Goal: Information Seeking & Learning: Find specific fact

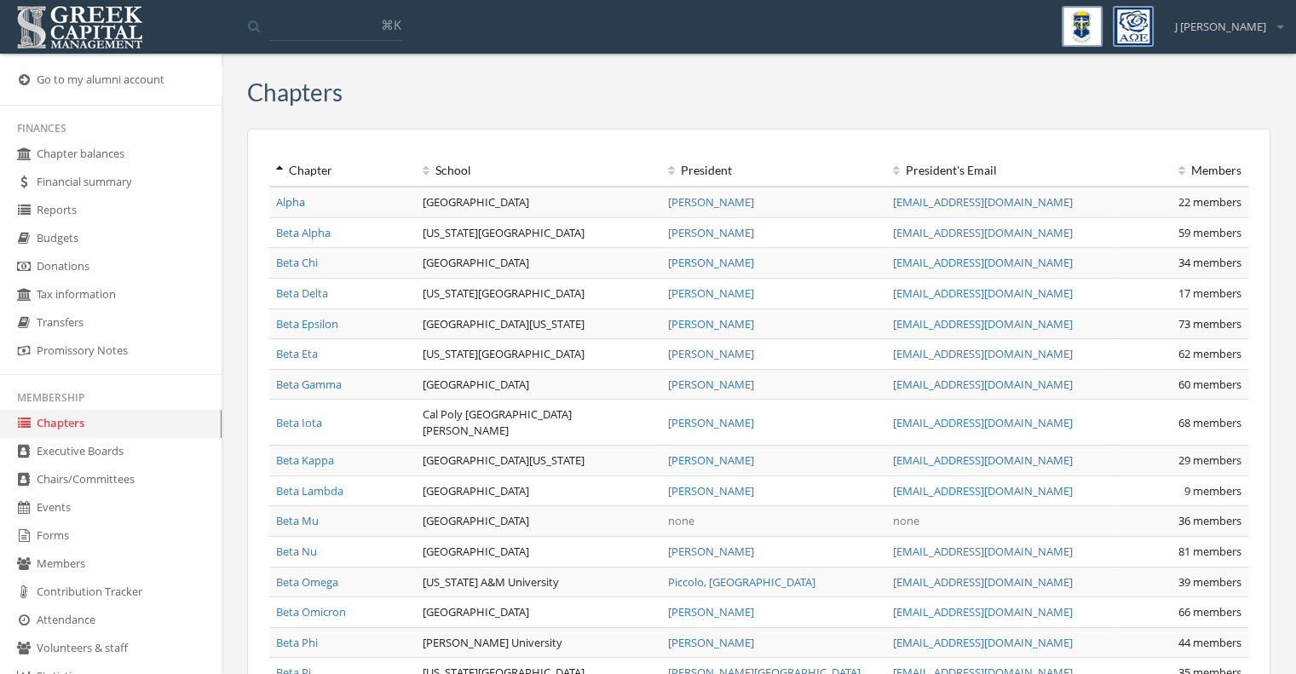
click at [77, 562] on link "Members" at bounding box center [111, 565] width 222 height 28
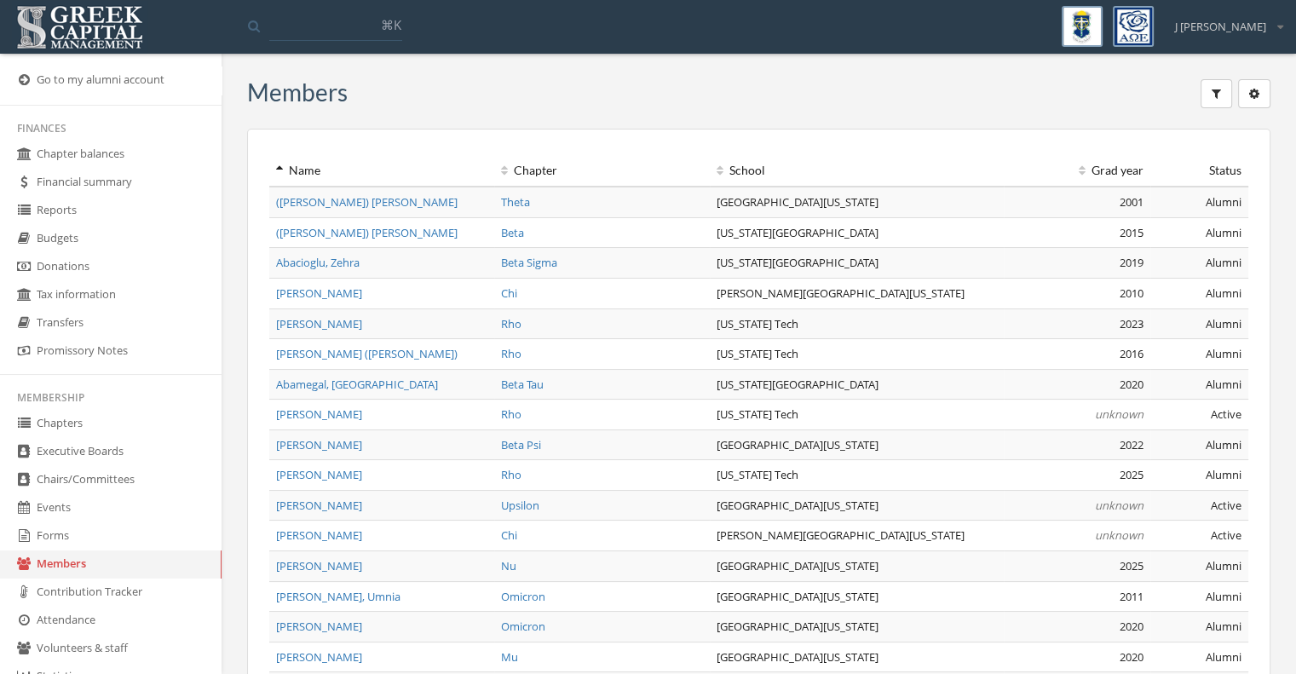
click at [1219, 98] on icon "button" at bounding box center [1216, 94] width 9 height 12
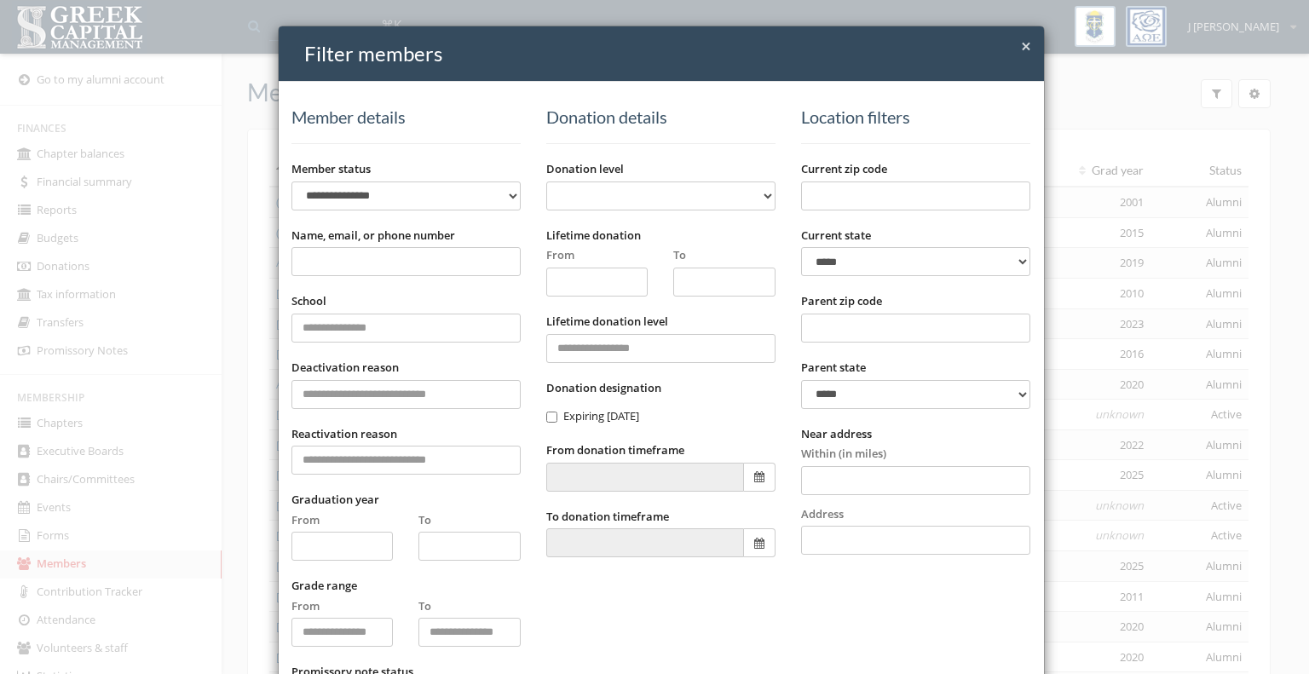
click at [359, 258] on input "Name, email, or phone number" at bounding box center [405, 261] width 229 height 29
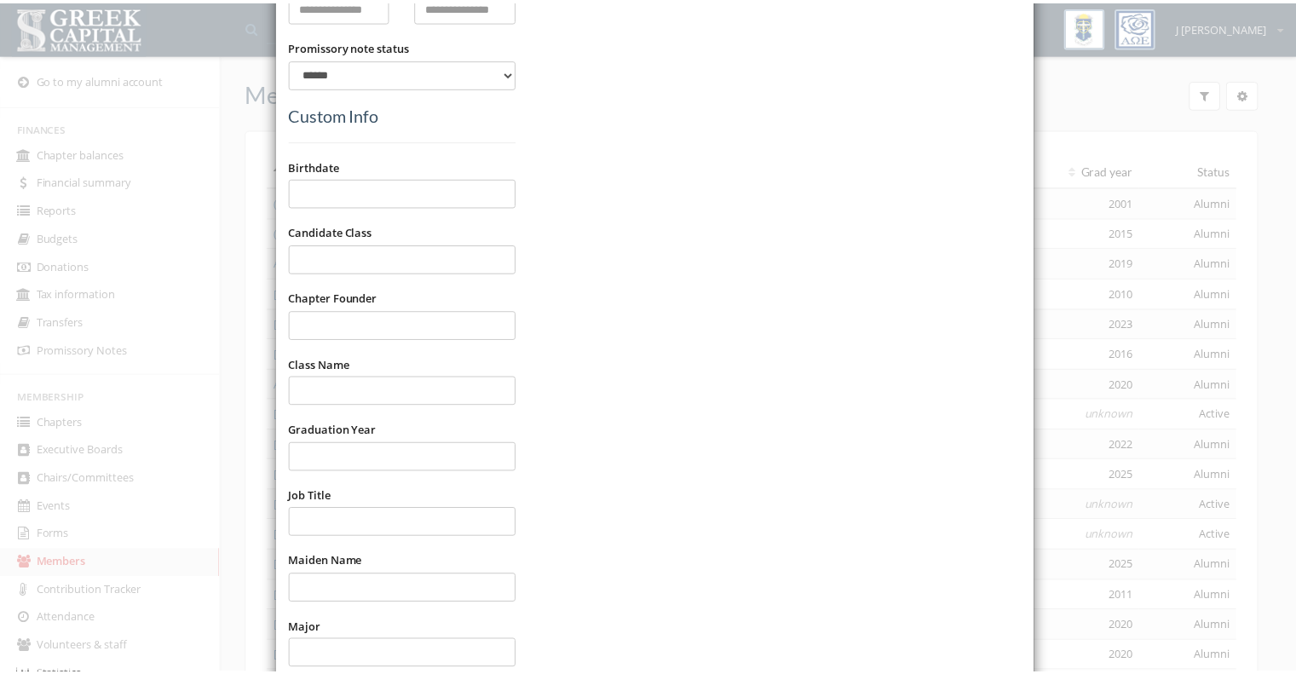
scroll to position [930, 0]
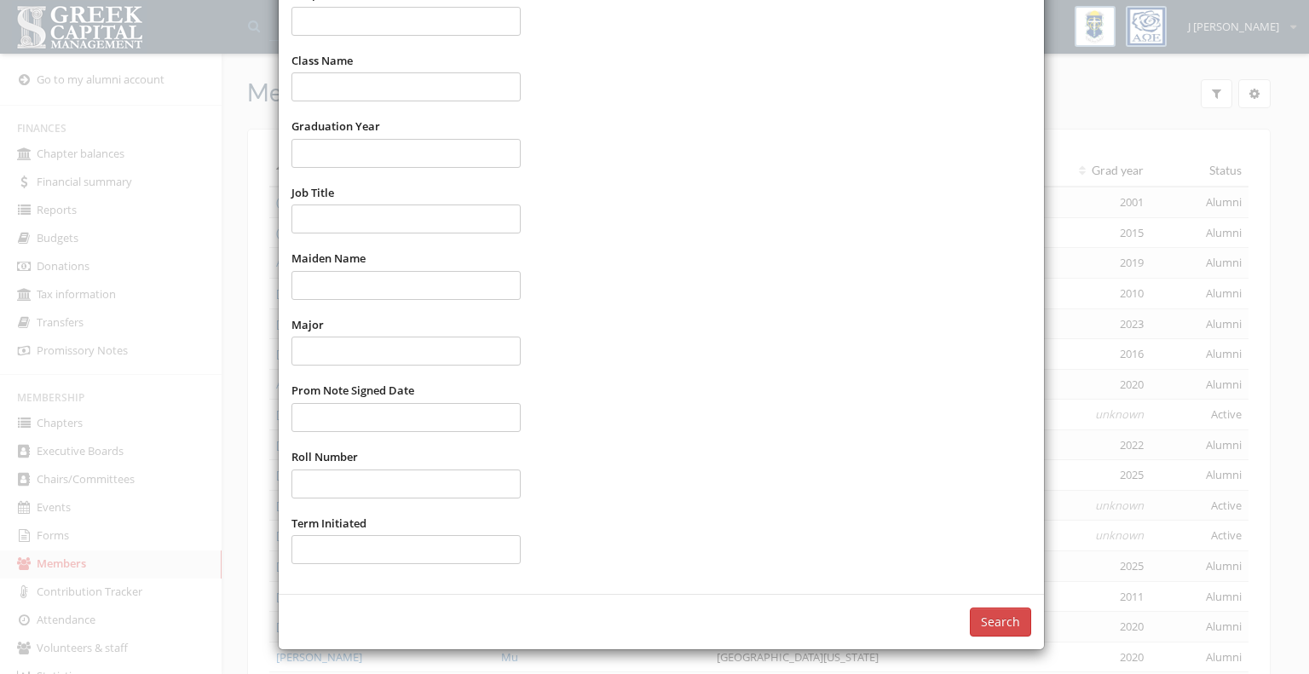
type input "******"
click at [1012, 620] on button "Search" at bounding box center [1000, 622] width 61 height 29
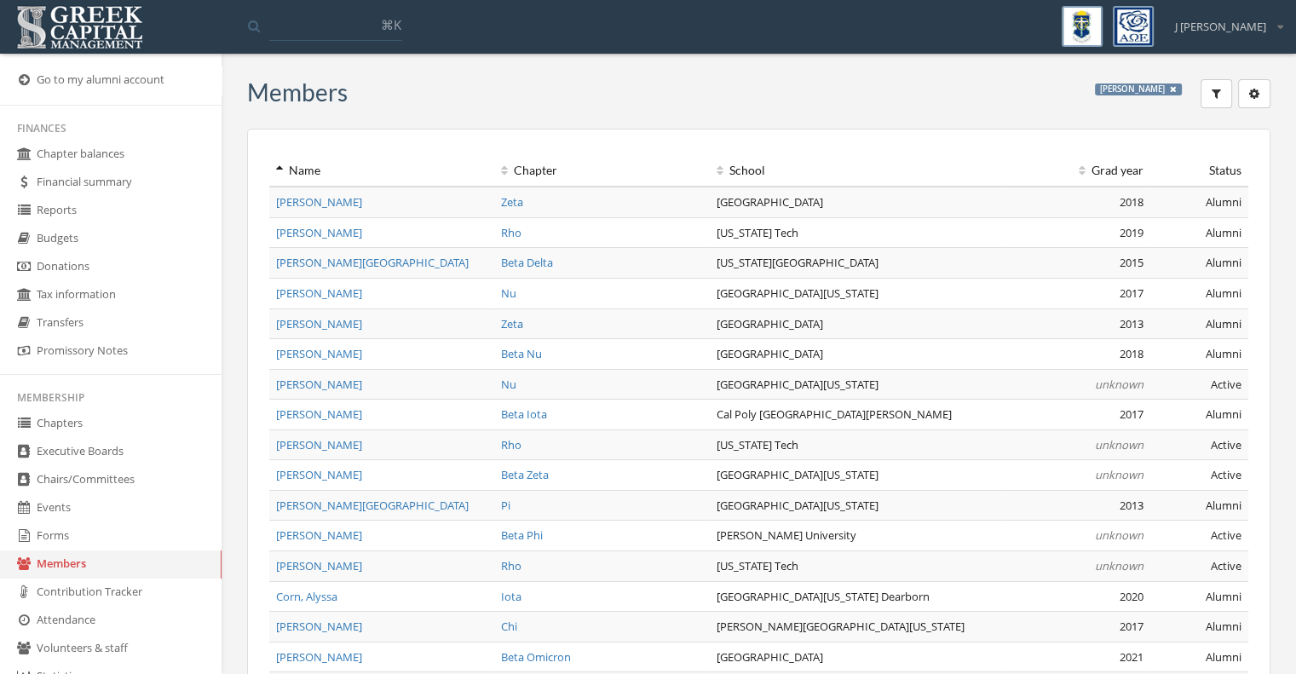
click at [1175, 88] on icon at bounding box center [1173, 89] width 7 height 9
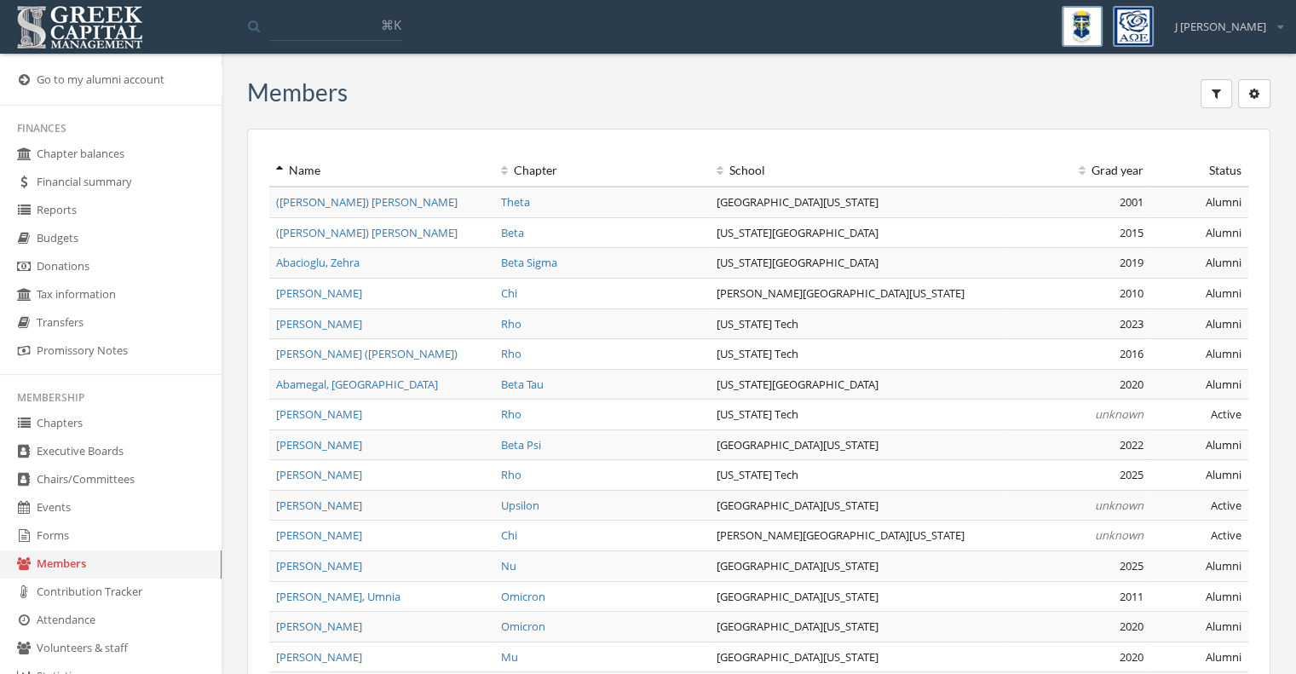
click at [1208, 98] on button "button" at bounding box center [1217, 93] width 32 height 29
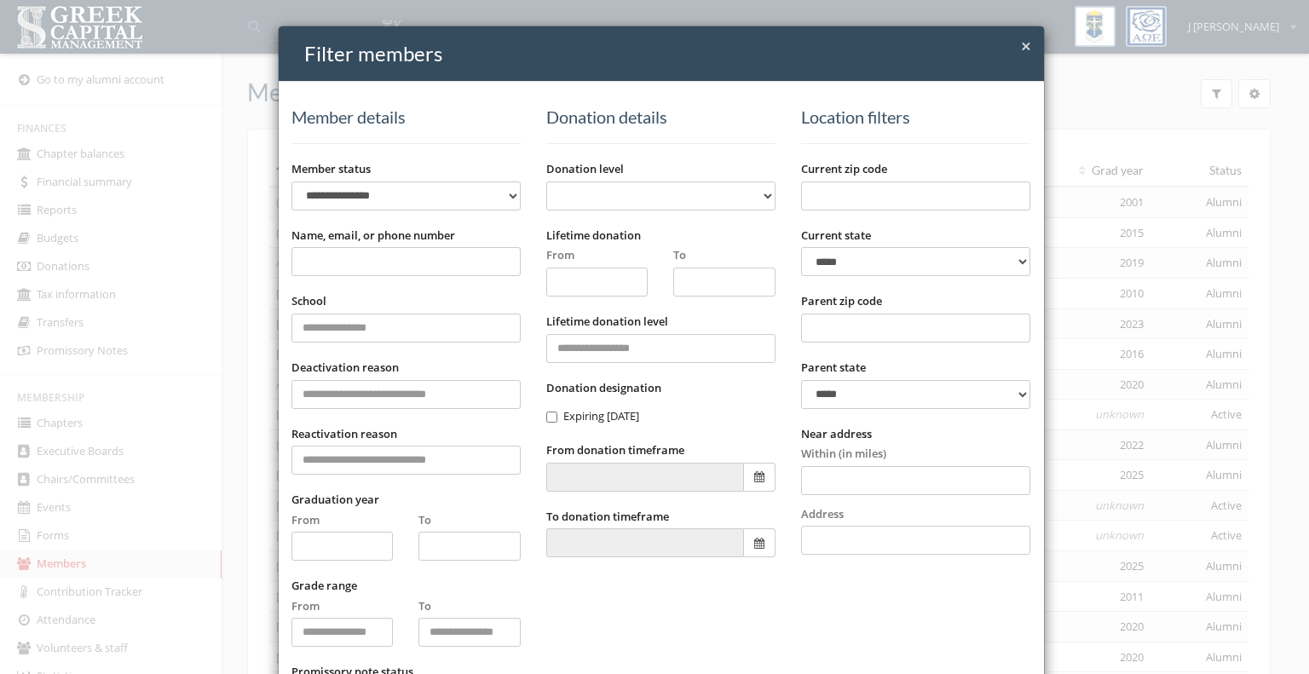
click at [385, 268] on input "Name, email, or phone number" at bounding box center [405, 261] width 229 height 29
type input "******"
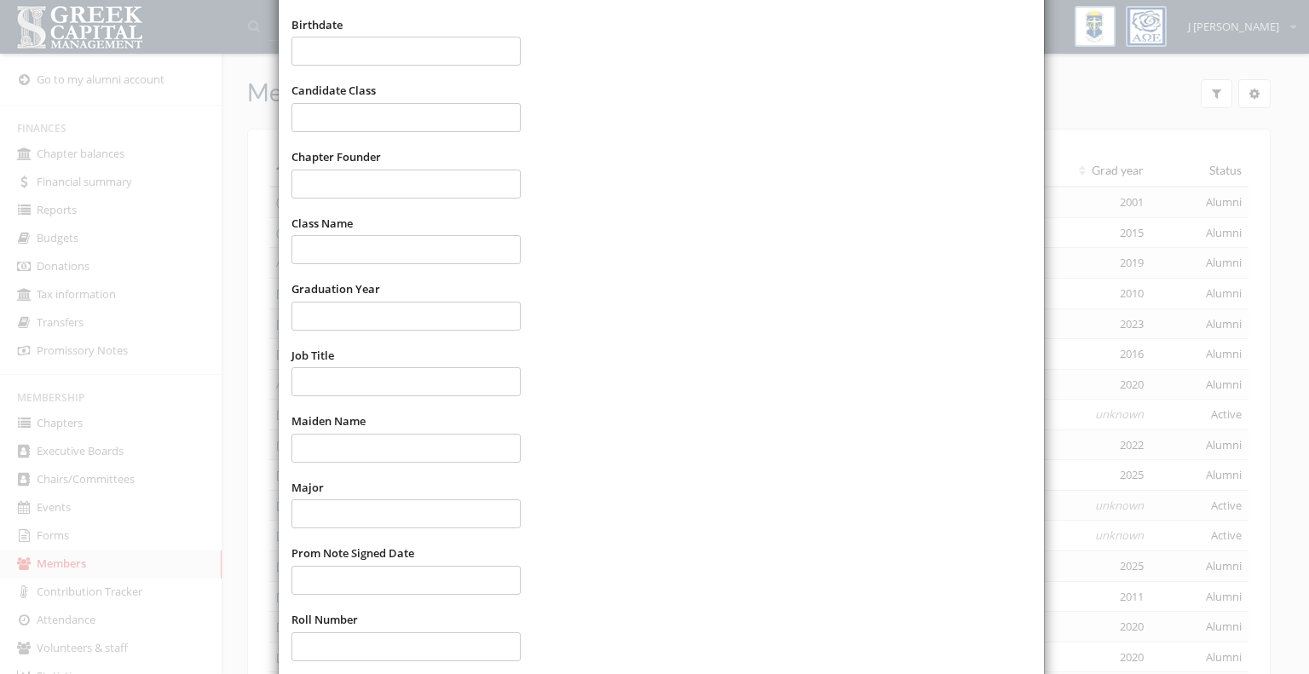
scroll to position [930, 0]
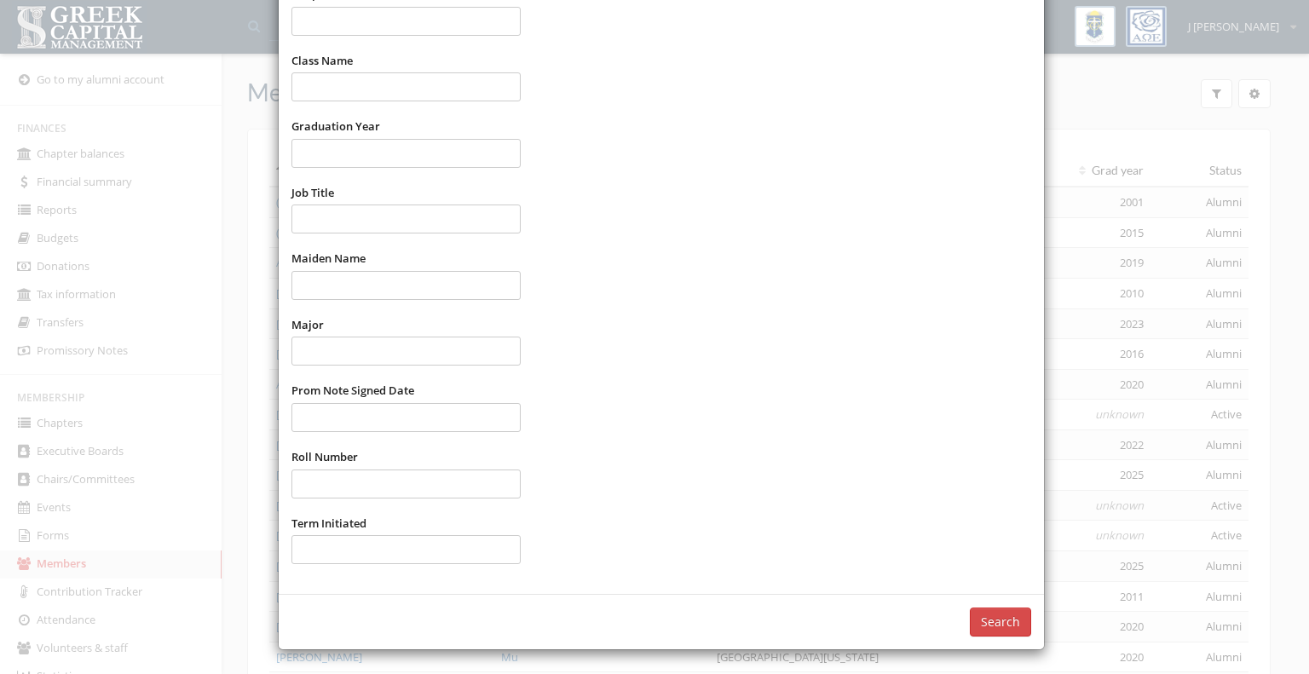
click at [989, 621] on button "Search" at bounding box center [1000, 622] width 61 height 29
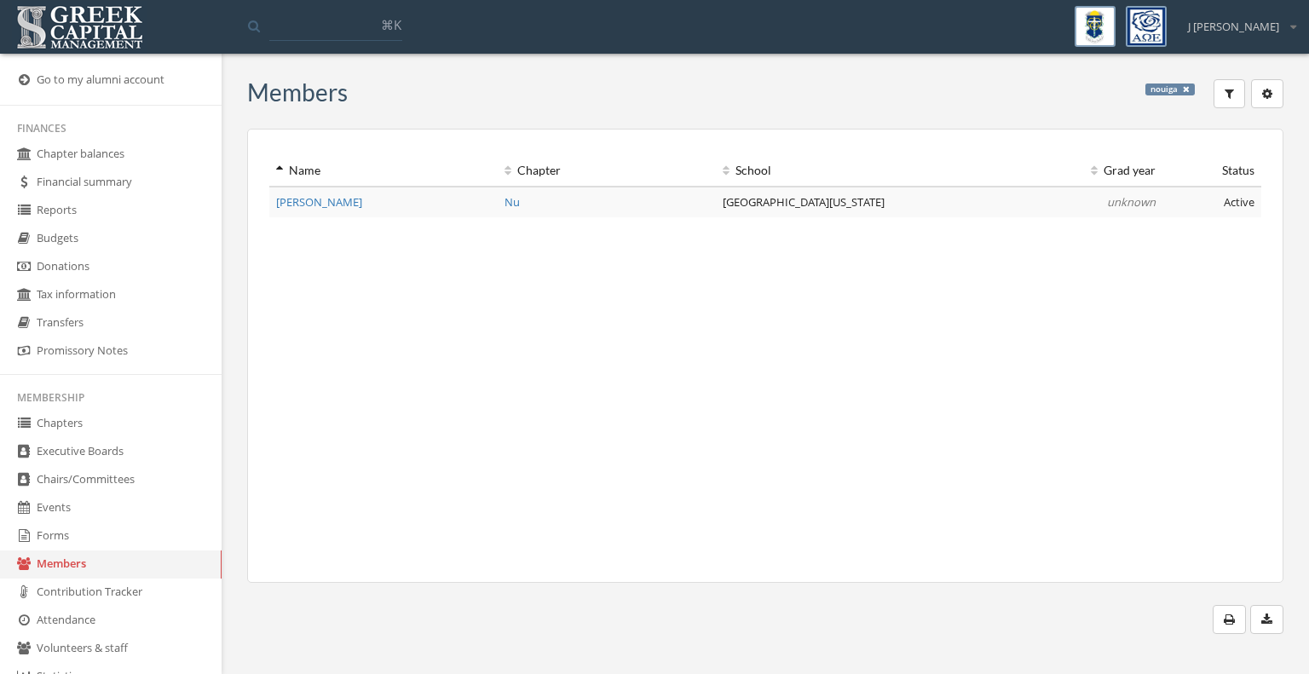
click at [1190, 88] on icon at bounding box center [1186, 89] width 7 height 9
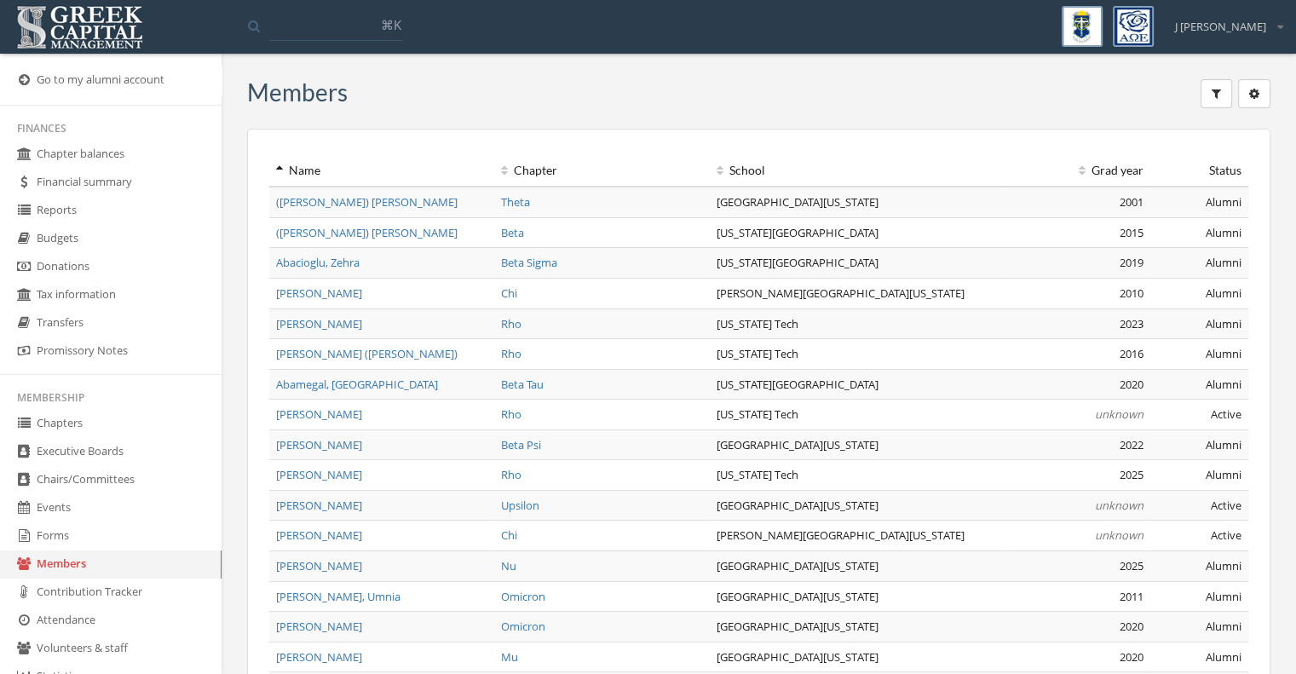
click at [1212, 95] on icon "button" at bounding box center [1216, 94] width 9 height 12
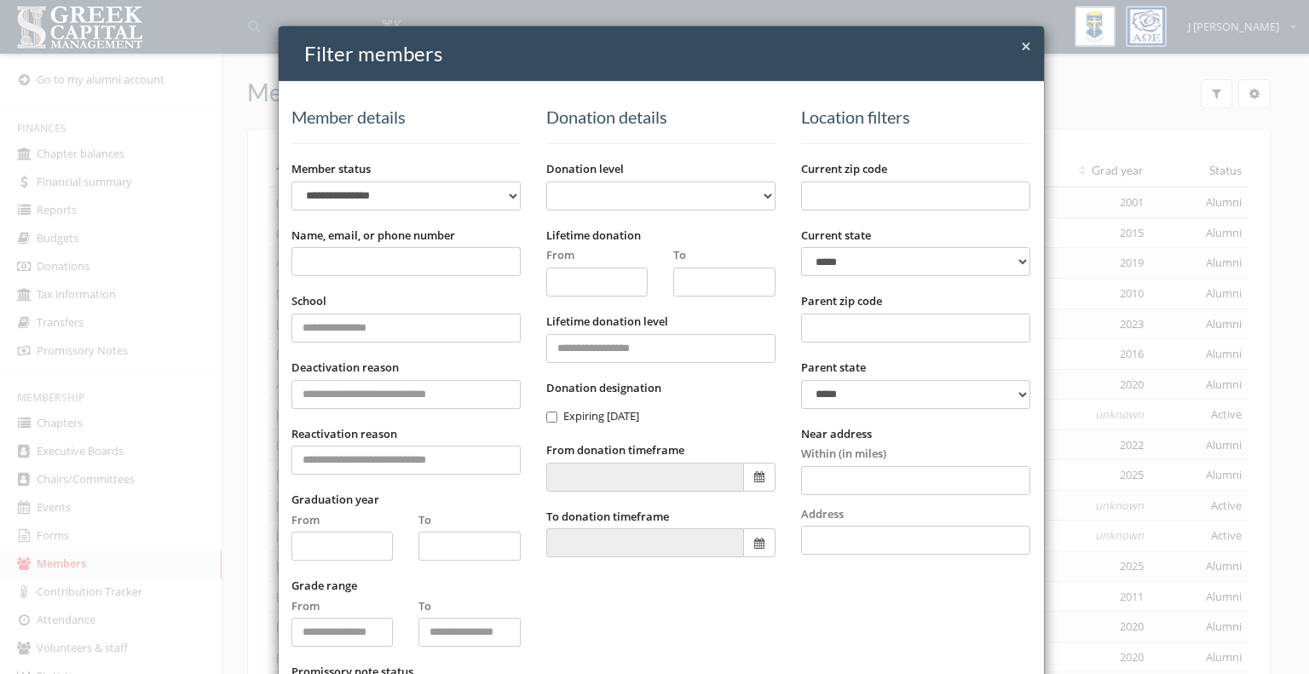
click at [392, 268] on input "Name, email, or phone number" at bounding box center [405, 261] width 229 height 29
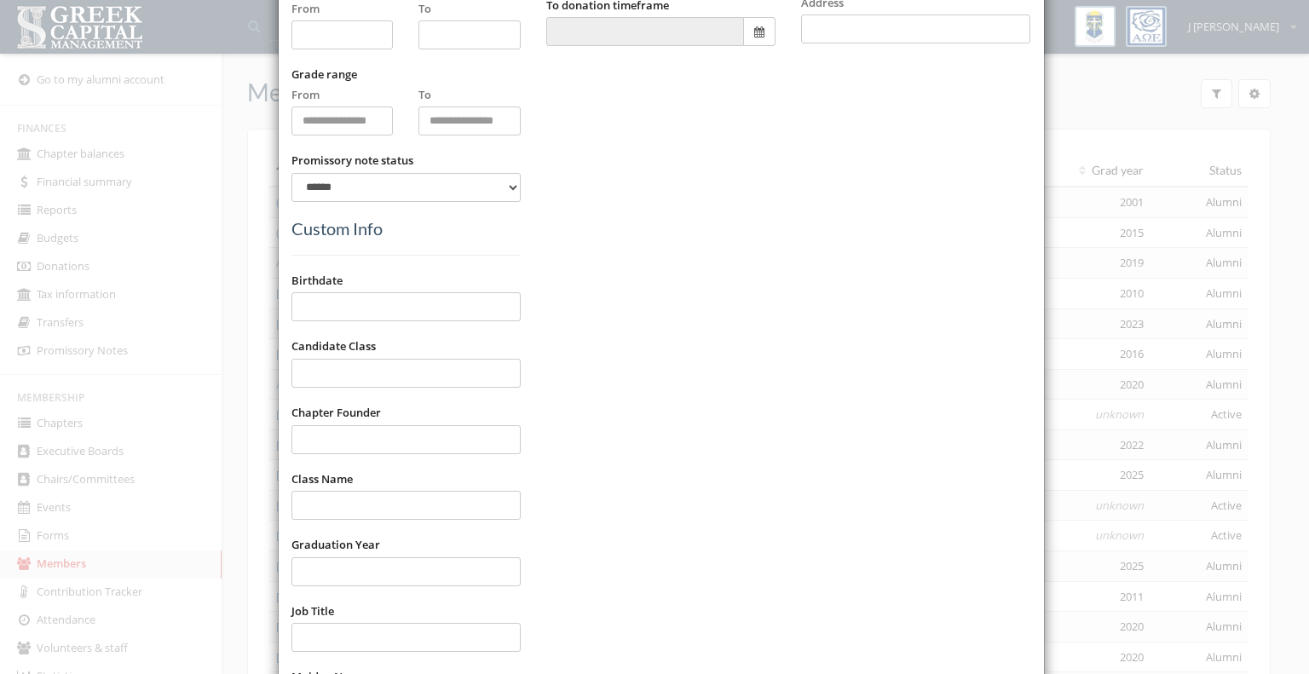
scroll to position [930, 0]
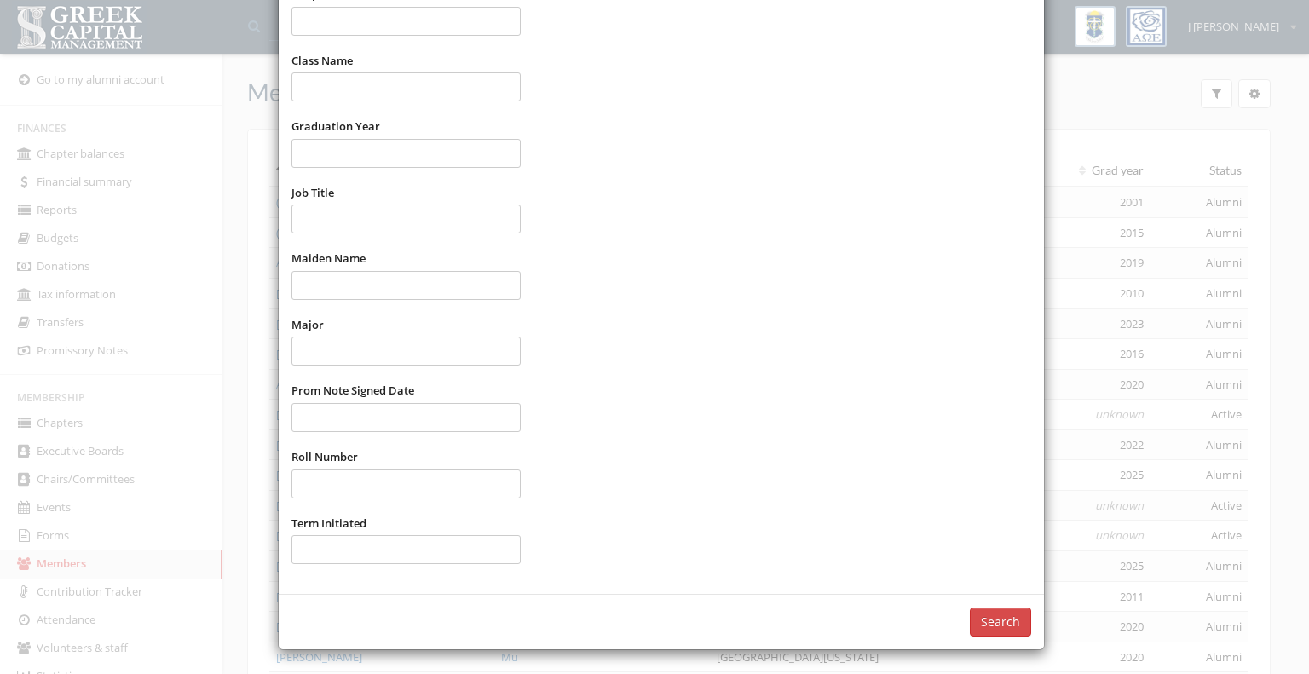
type input "******"
click at [989, 618] on button "Search" at bounding box center [1000, 622] width 61 height 29
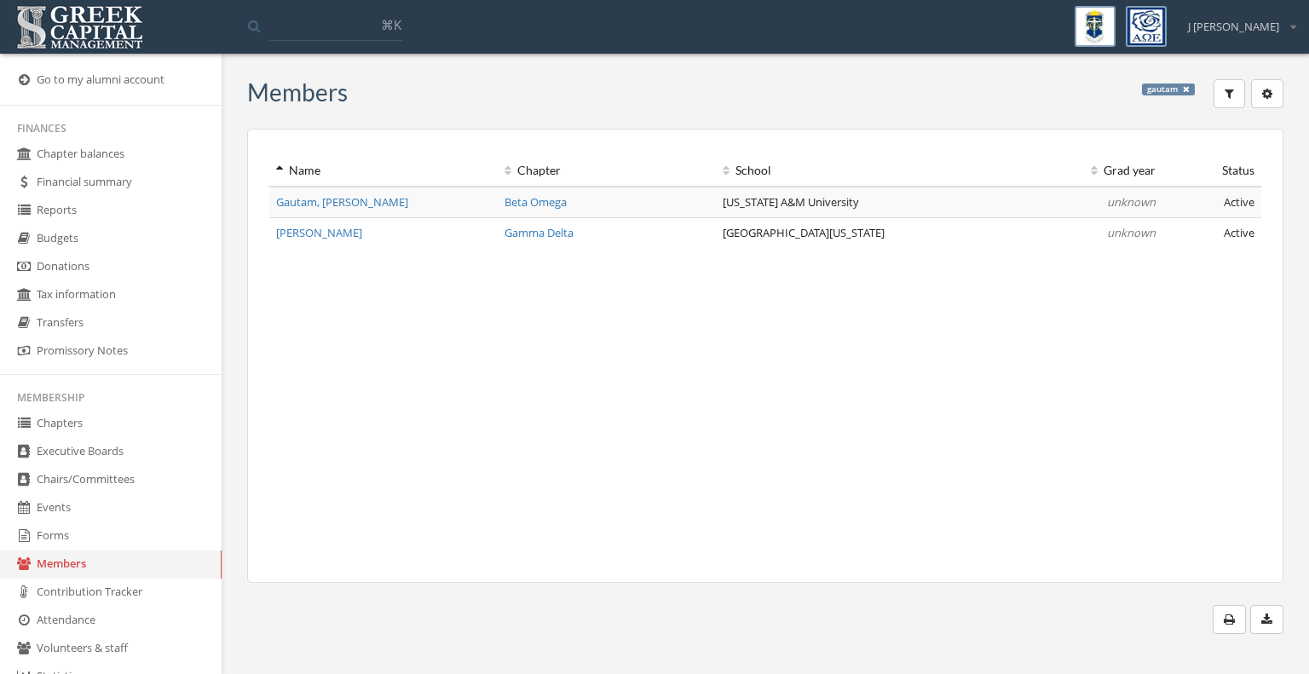
click at [1247, 95] on div "gautam Add an alumnus Deactivated members" at bounding box center [1204, 93] width 159 height 29
click at [1237, 95] on button "button" at bounding box center [1230, 93] width 32 height 29
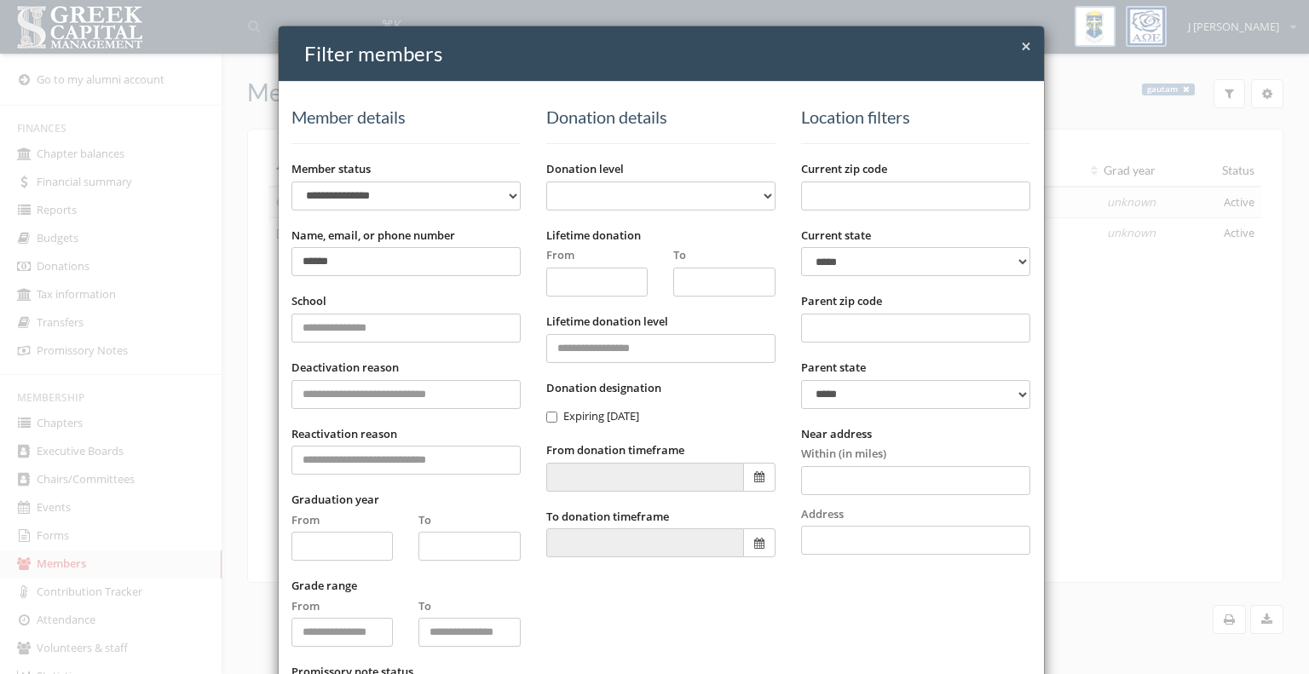
drag, startPoint x: 446, startPoint y: 267, endPoint x: 191, endPoint y: 260, distance: 254.9
click at [191, 260] on div "**********" at bounding box center [654, 337] width 1309 height 674
type input "**********"
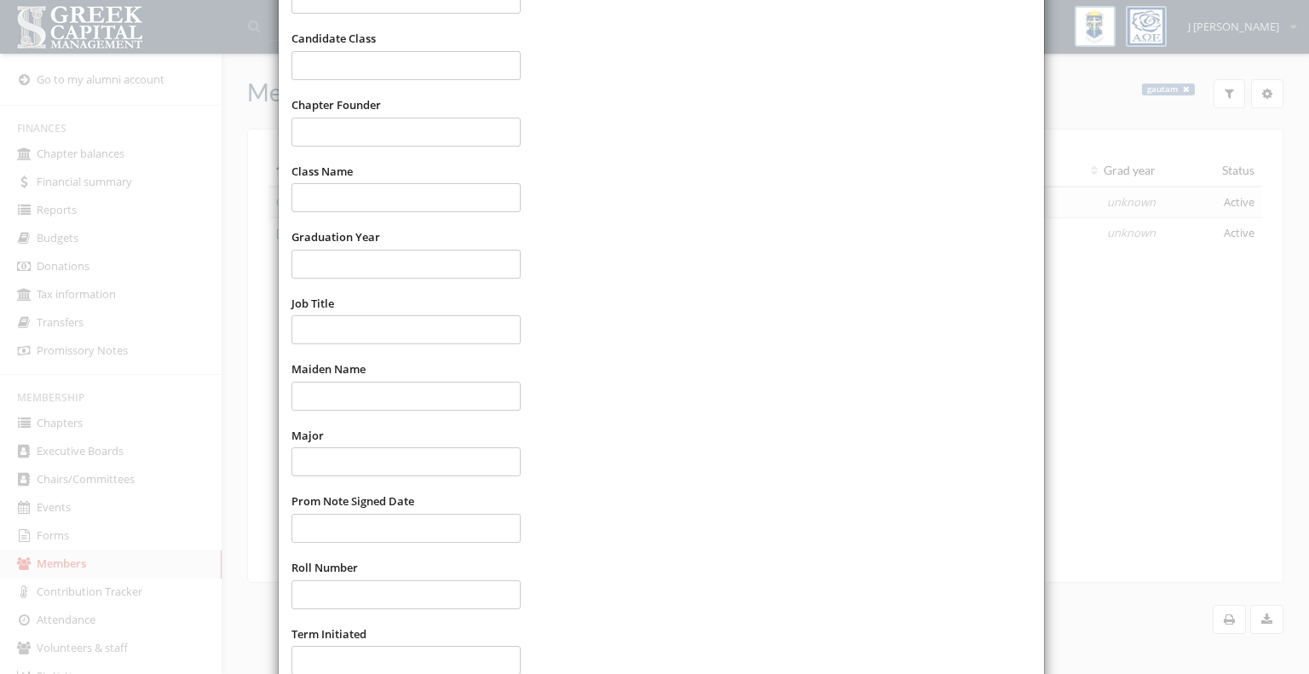
scroll to position [930, 0]
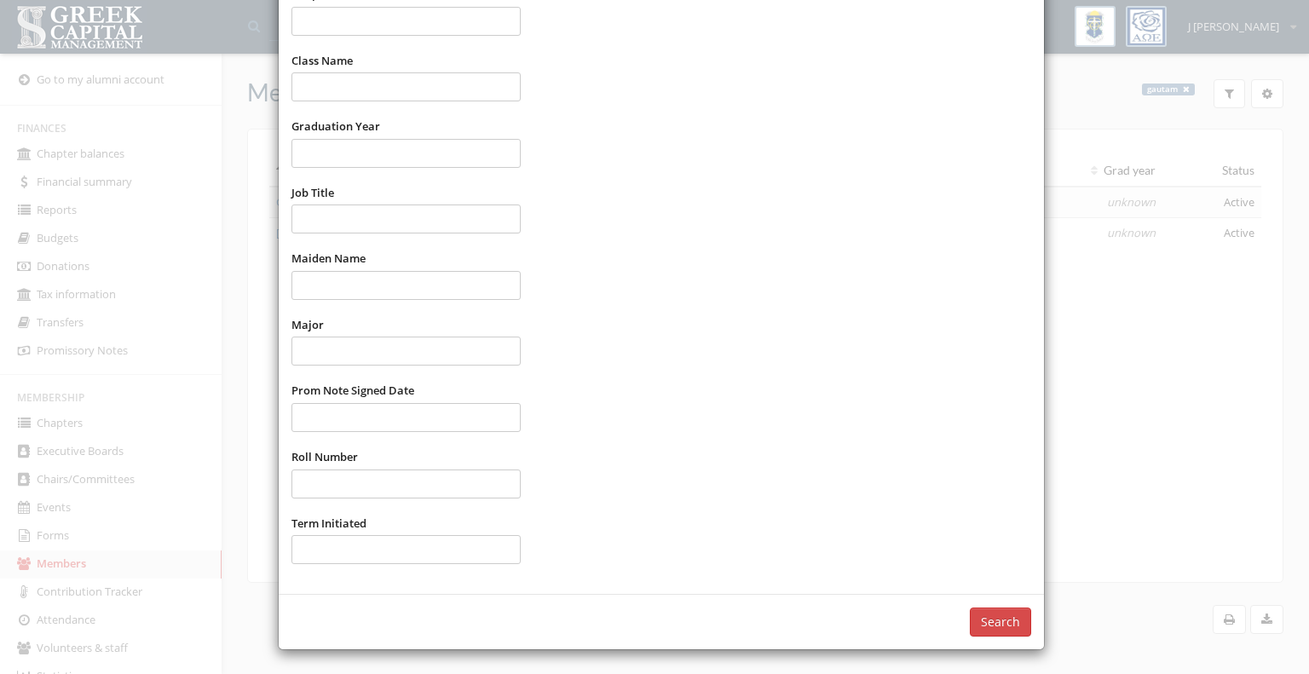
click at [1013, 622] on button "Search" at bounding box center [1000, 622] width 61 height 29
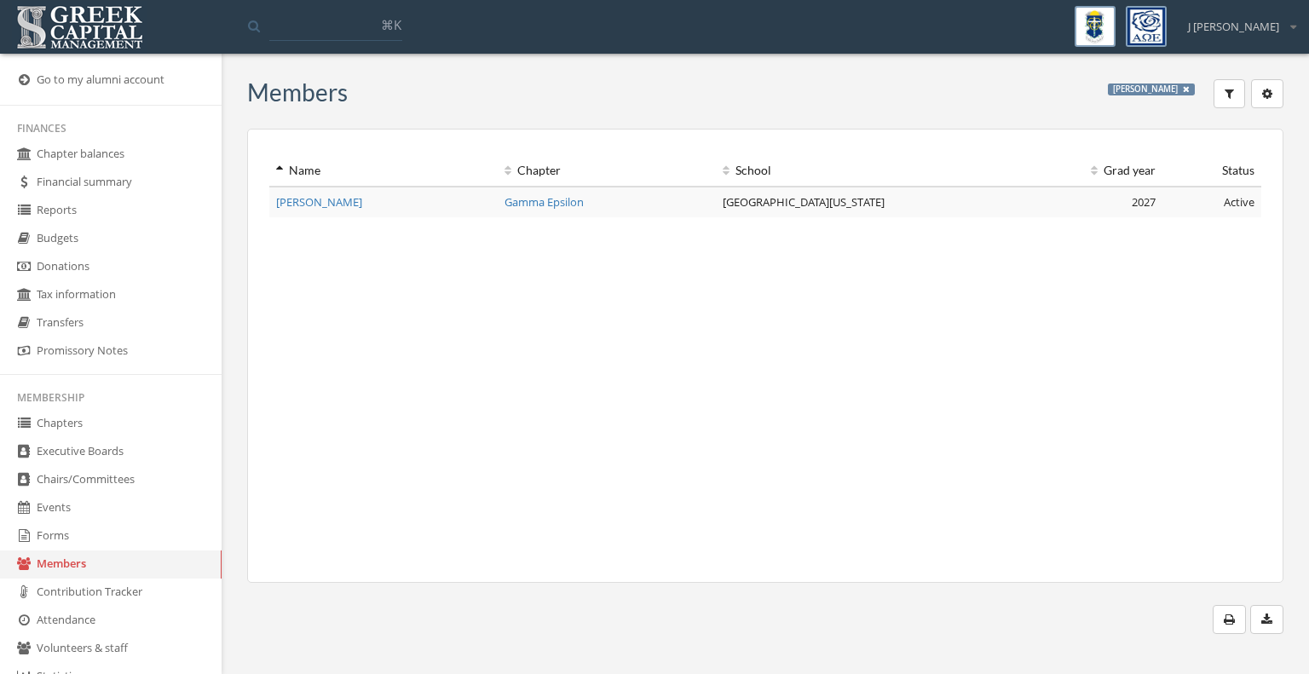
click at [1187, 89] on icon at bounding box center [1186, 89] width 7 height 9
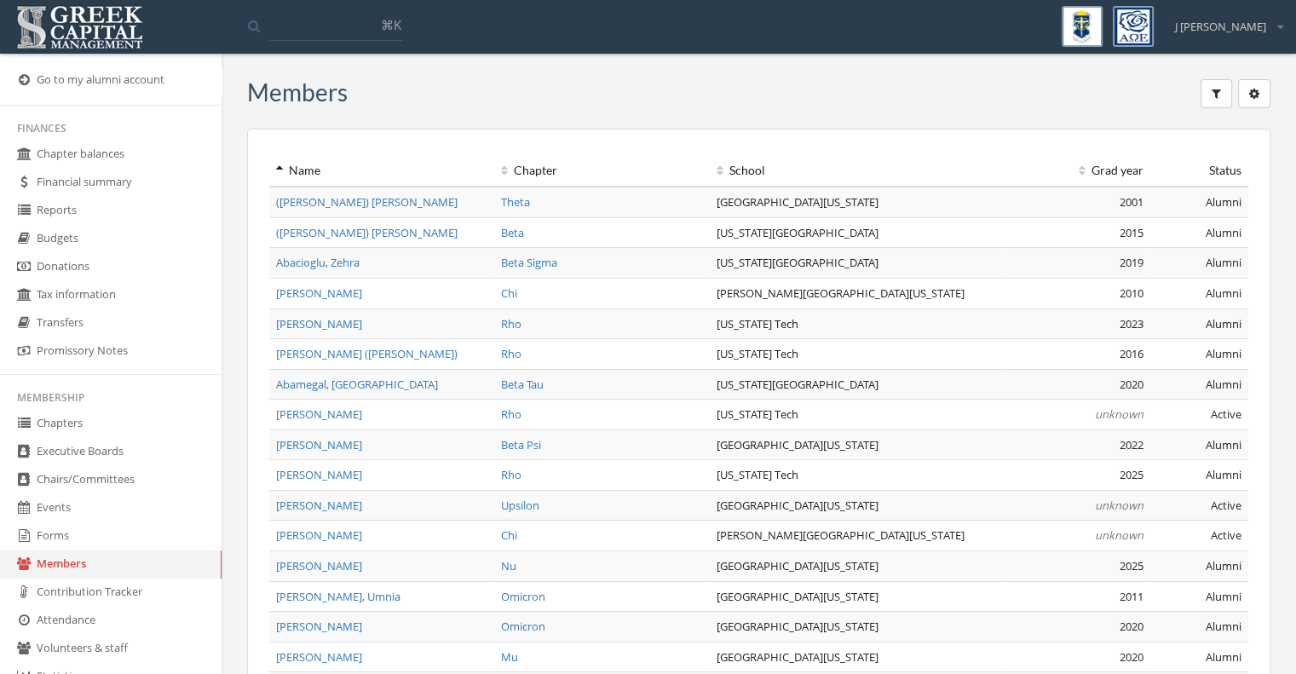
click at [1208, 95] on button "button" at bounding box center [1217, 93] width 32 height 29
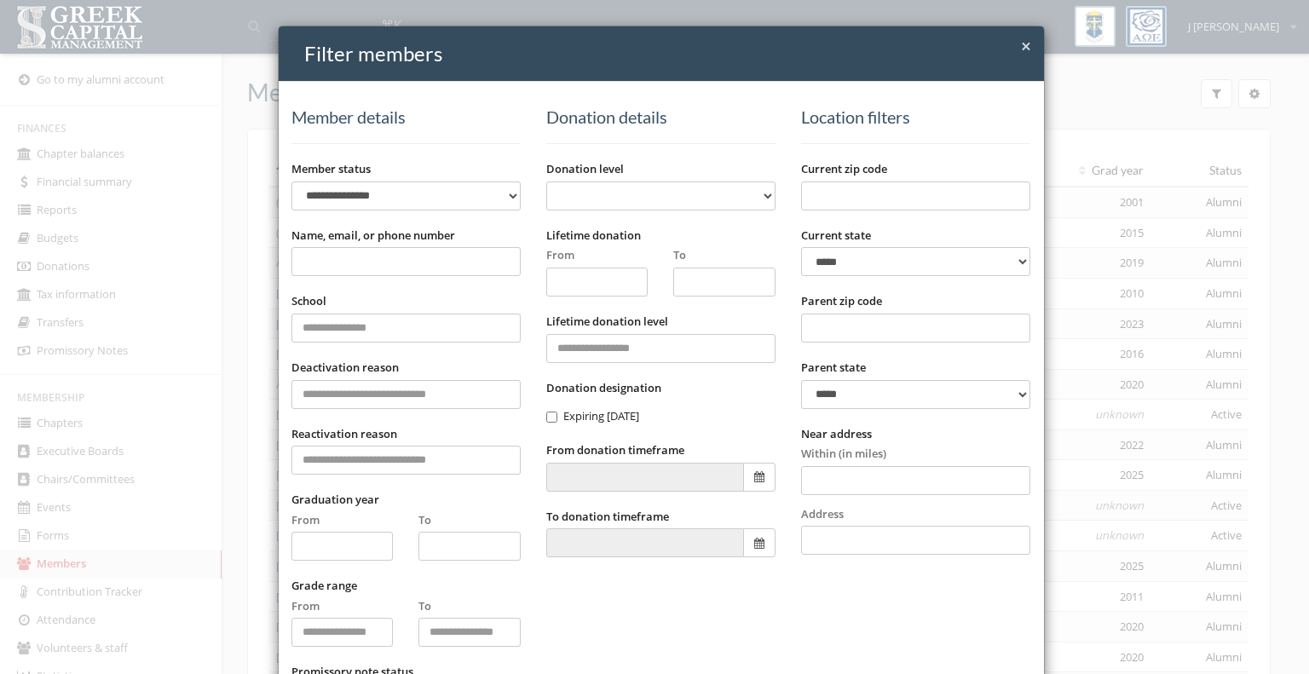
click at [412, 265] on input "Name, email, or phone number" at bounding box center [405, 261] width 229 height 29
type input "********"
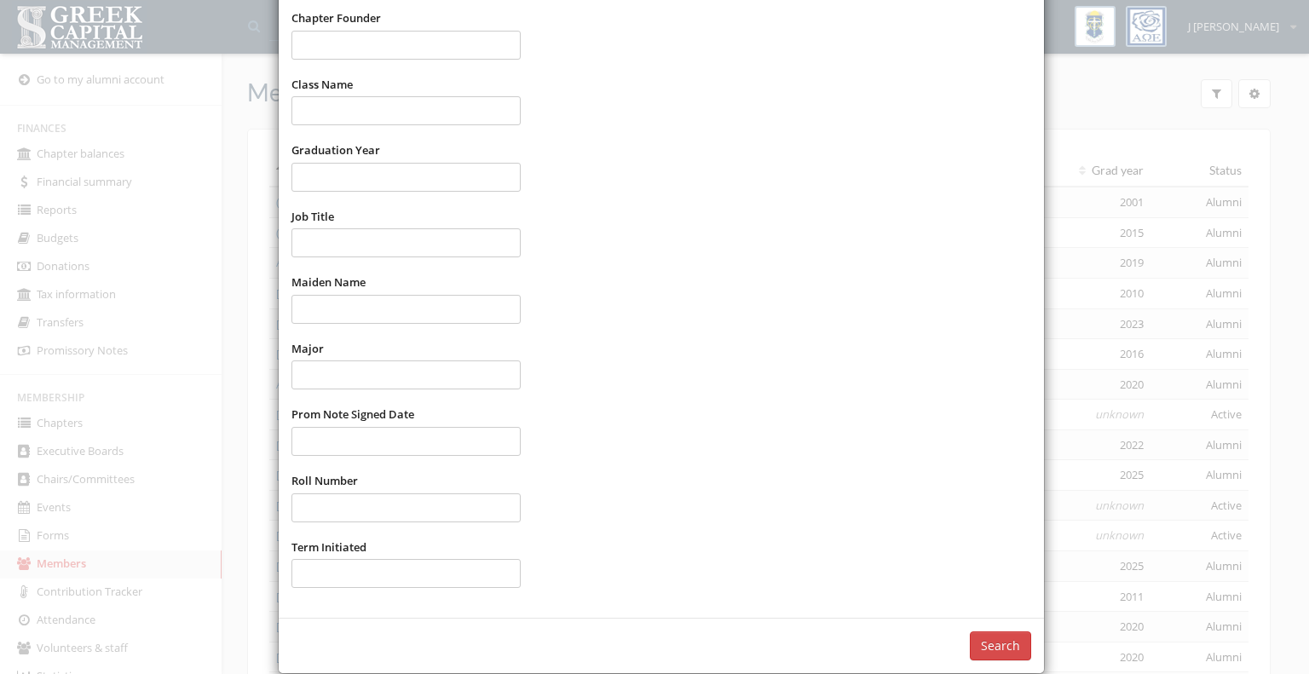
scroll to position [930, 0]
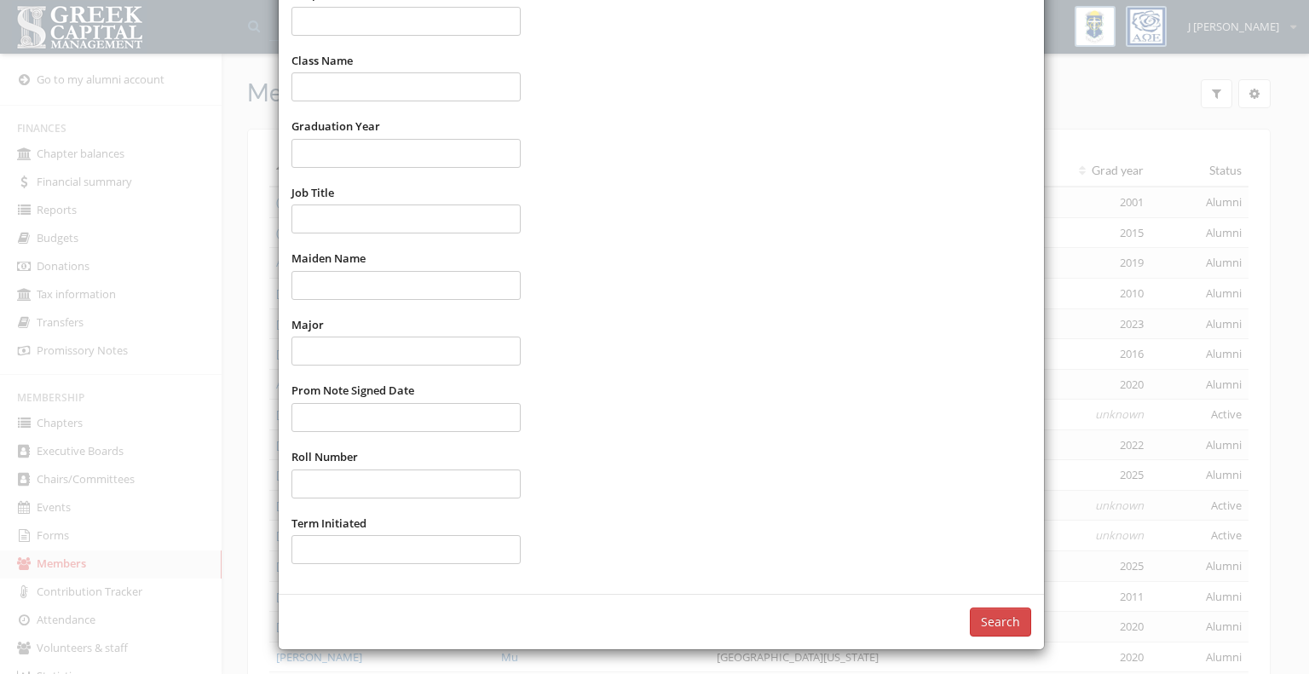
click at [995, 617] on button "Search" at bounding box center [1000, 622] width 61 height 29
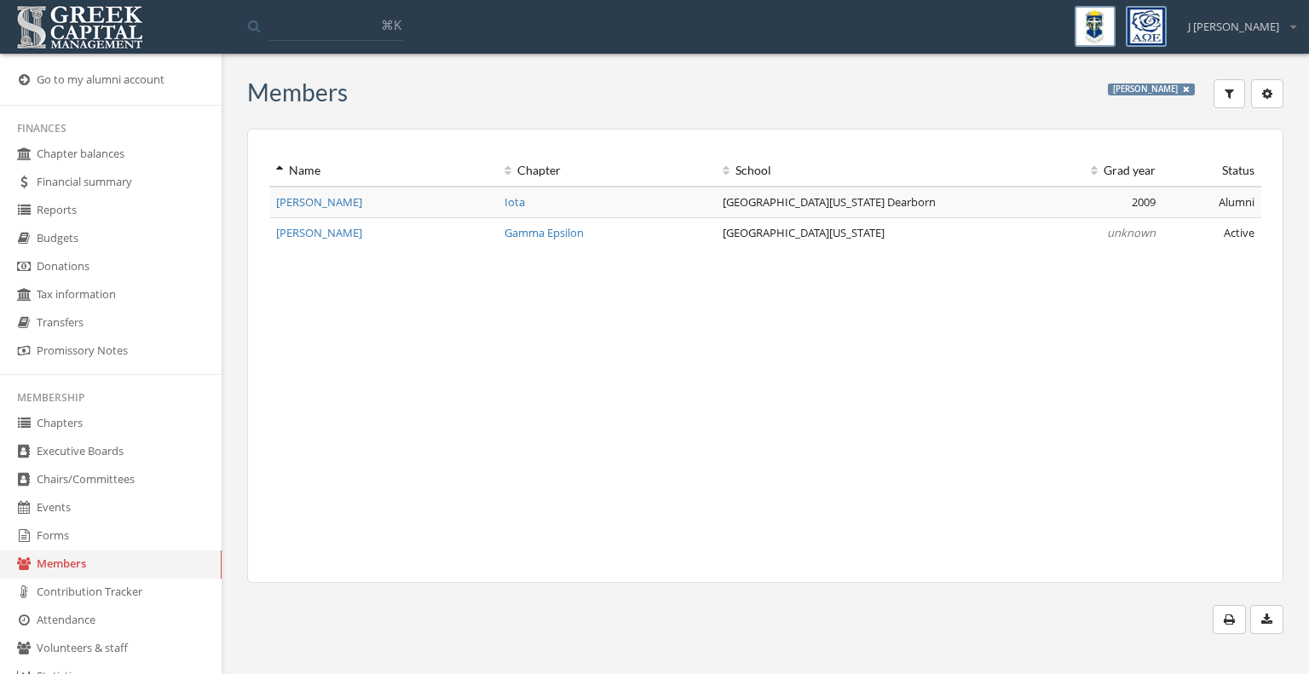
click at [1188, 91] on icon at bounding box center [1186, 89] width 7 height 9
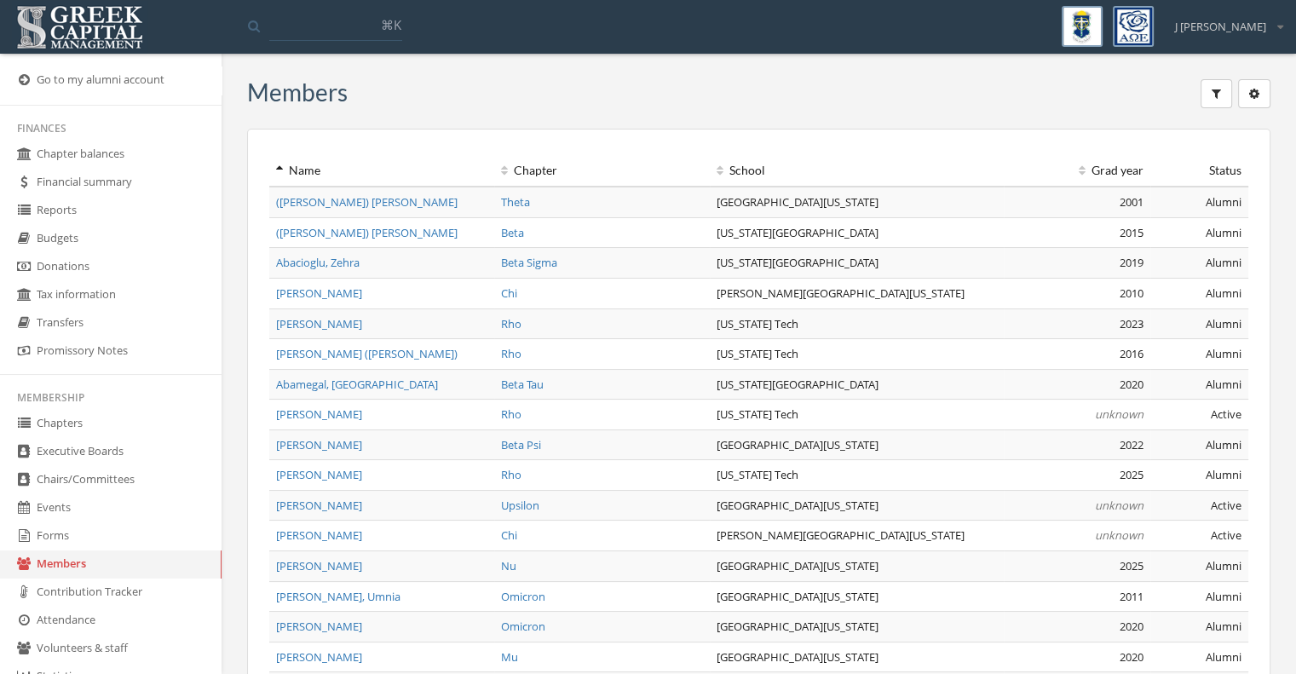
click at [1219, 91] on icon "button" at bounding box center [1216, 94] width 9 height 12
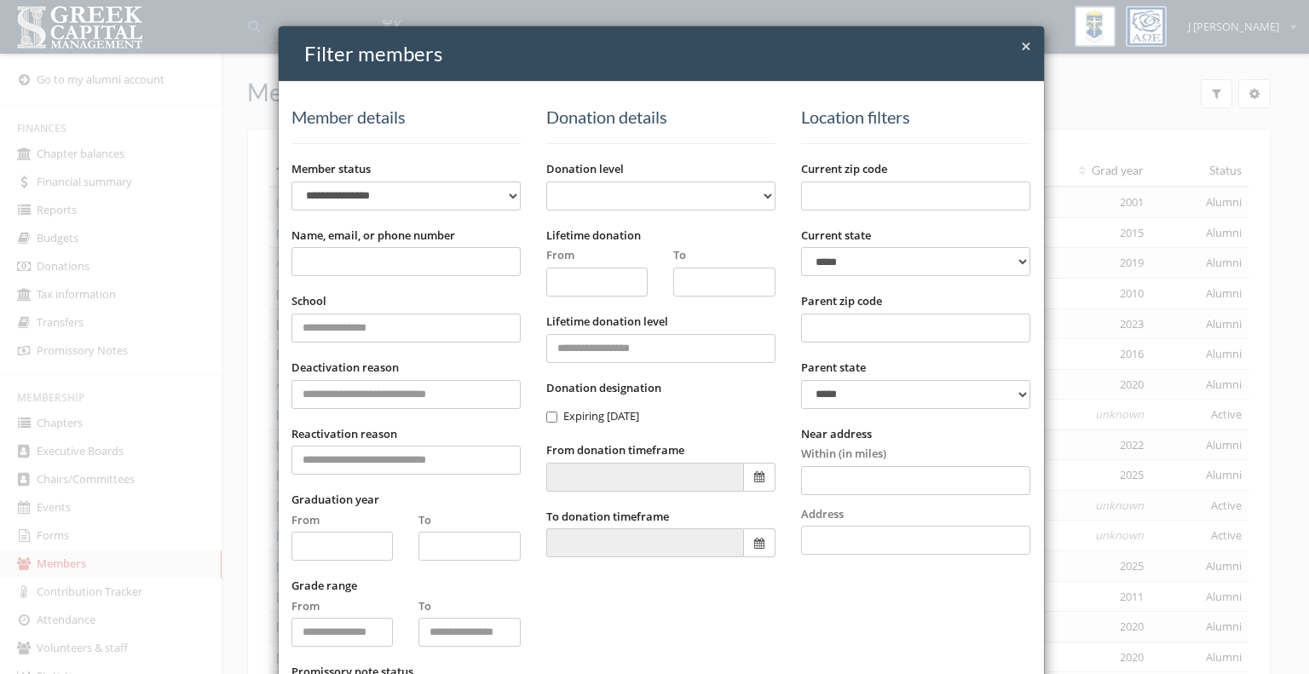
click at [404, 255] on input "Name, email, or phone number" at bounding box center [405, 261] width 229 height 29
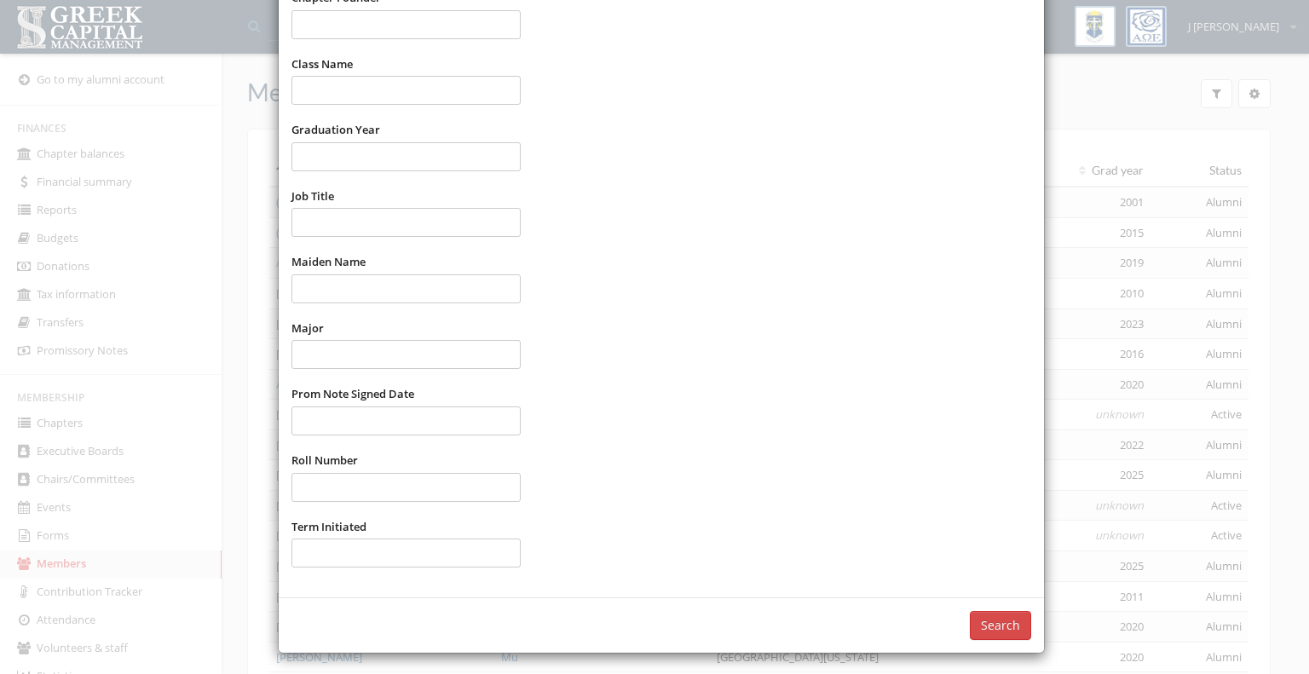
scroll to position [930, 0]
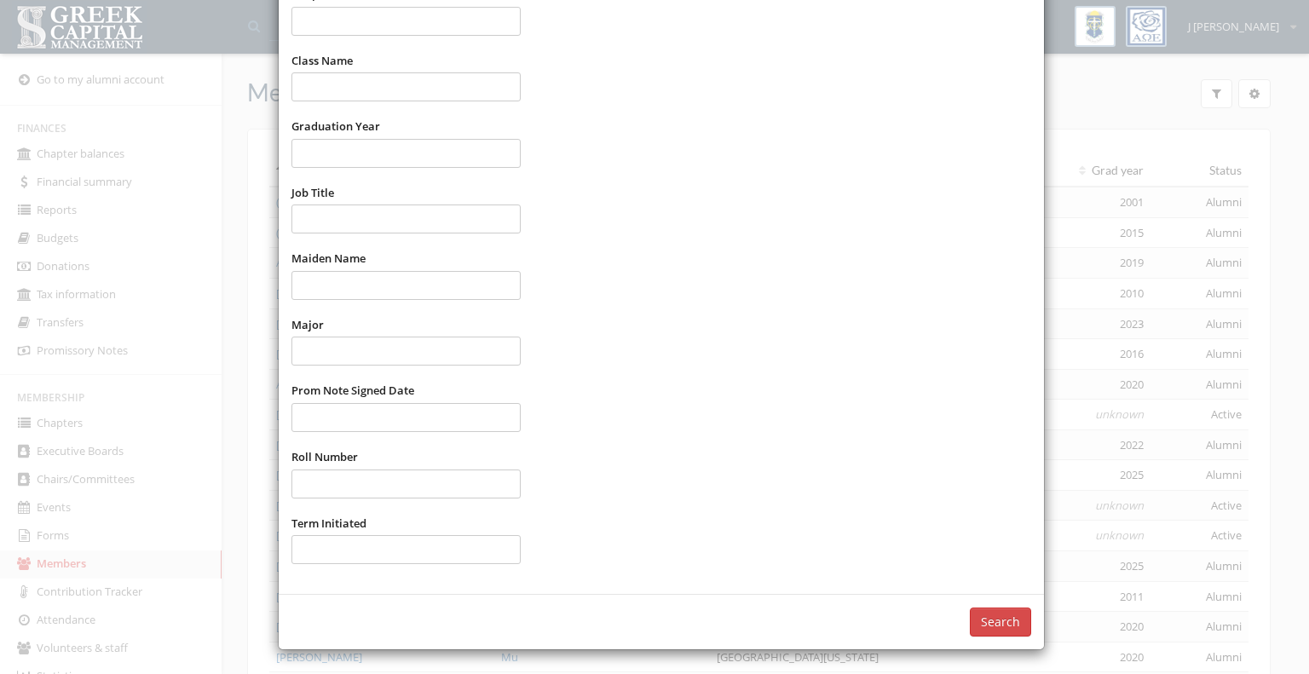
type input "*******"
click at [984, 619] on button "Search" at bounding box center [1000, 622] width 61 height 29
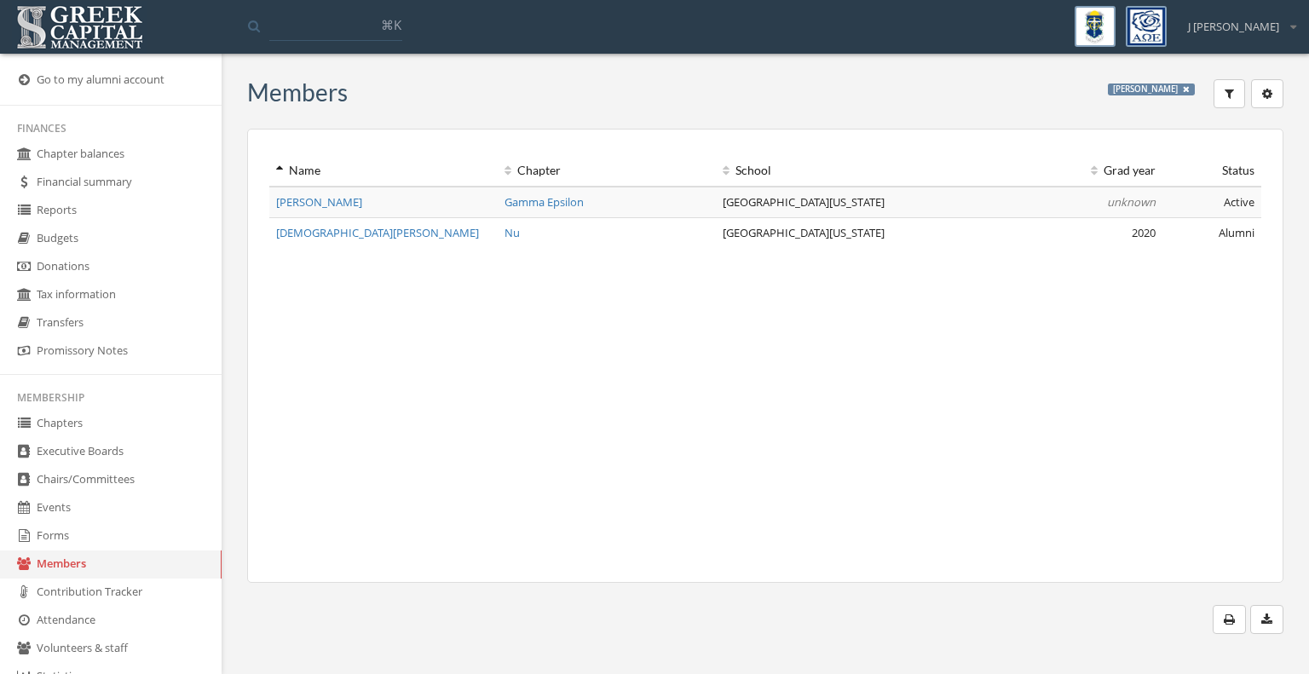
click at [1190, 88] on icon at bounding box center [1186, 89] width 7 height 9
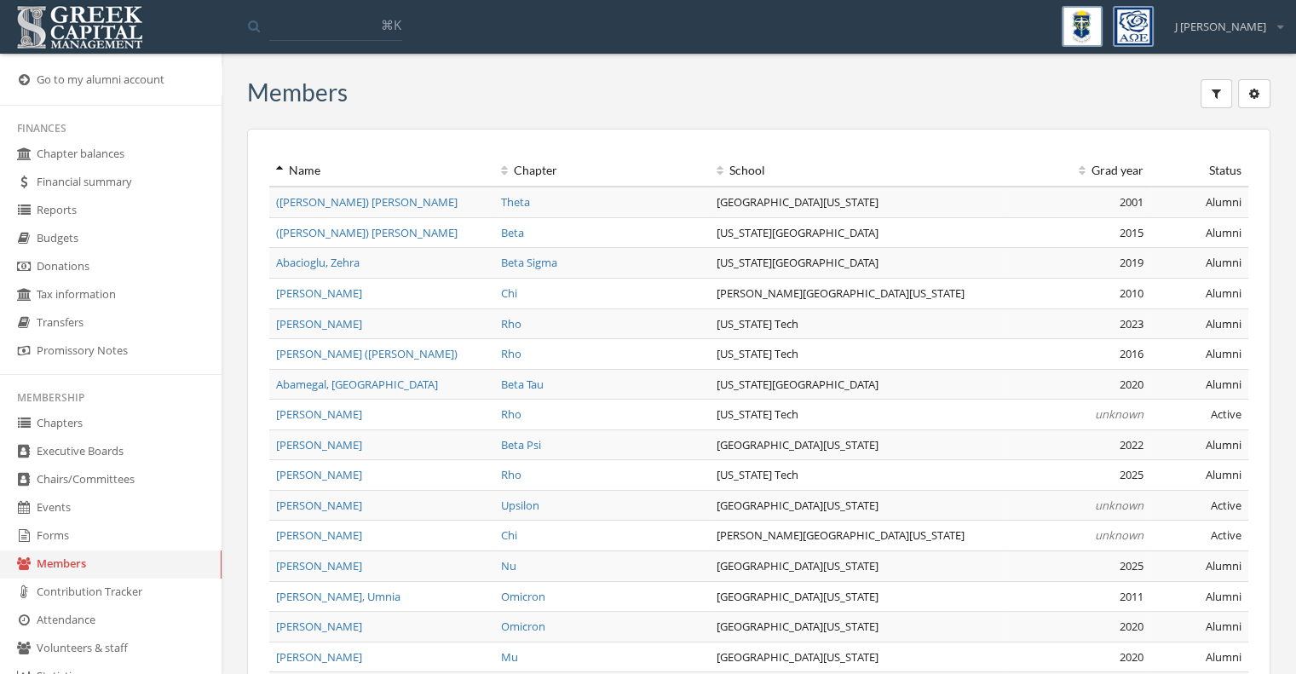
click at [1207, 97] on button "button" at bounding box center [1217, 93] width 32 height 29
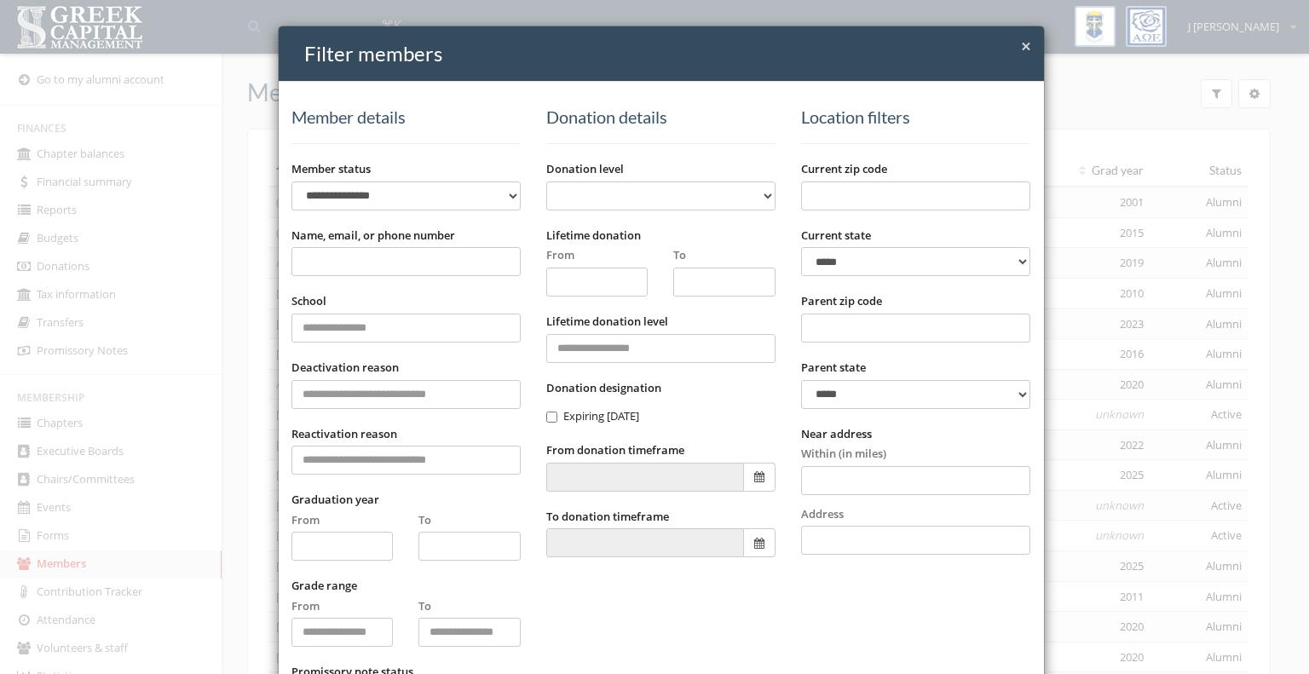
click at [369, 262] on input "Name, email, or phone number" at bounding box center [405, 261] width 229 height 29
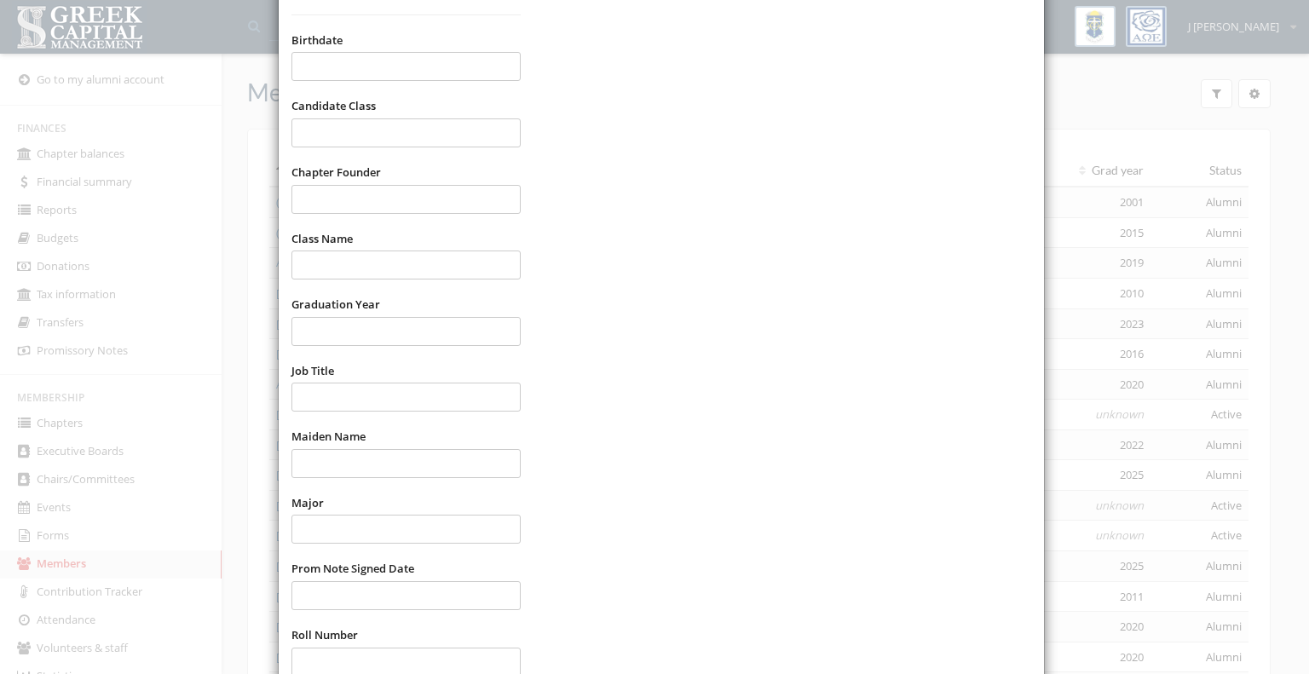
scroll to position [930, 0]
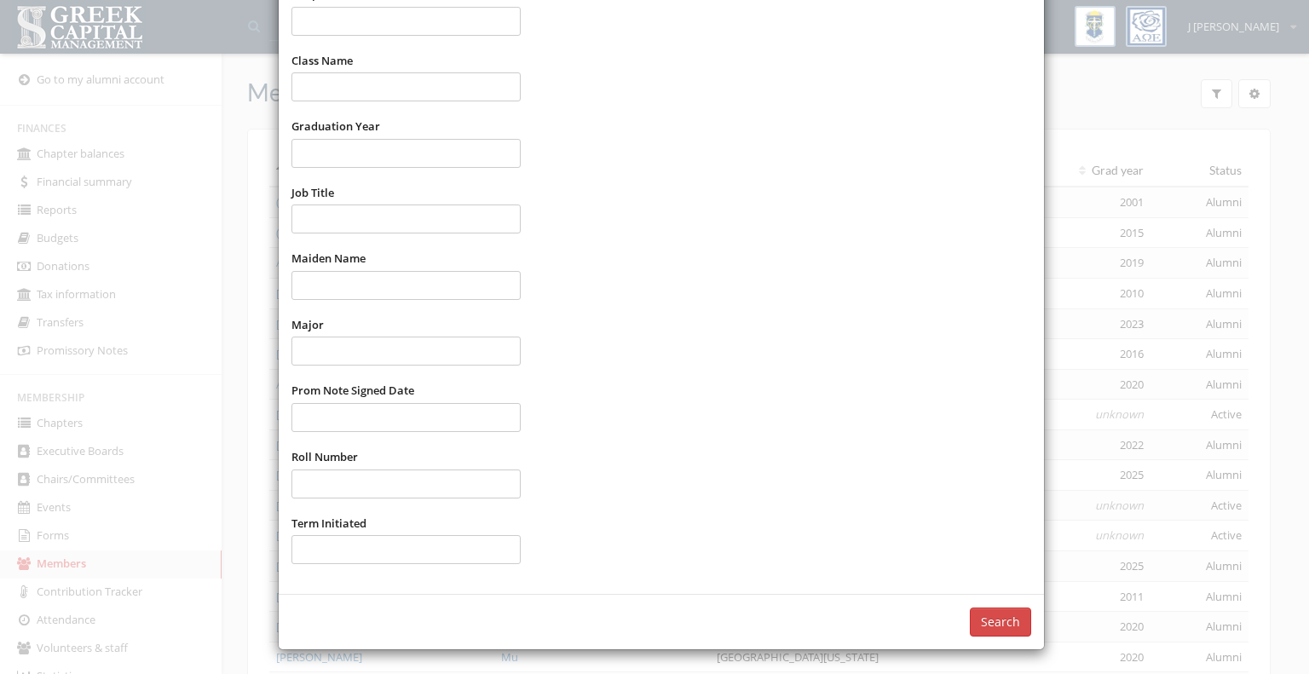
type input "*********"
click at [995, 623] on button "Search" at bounding box center [1000, 622] width 61 height 29
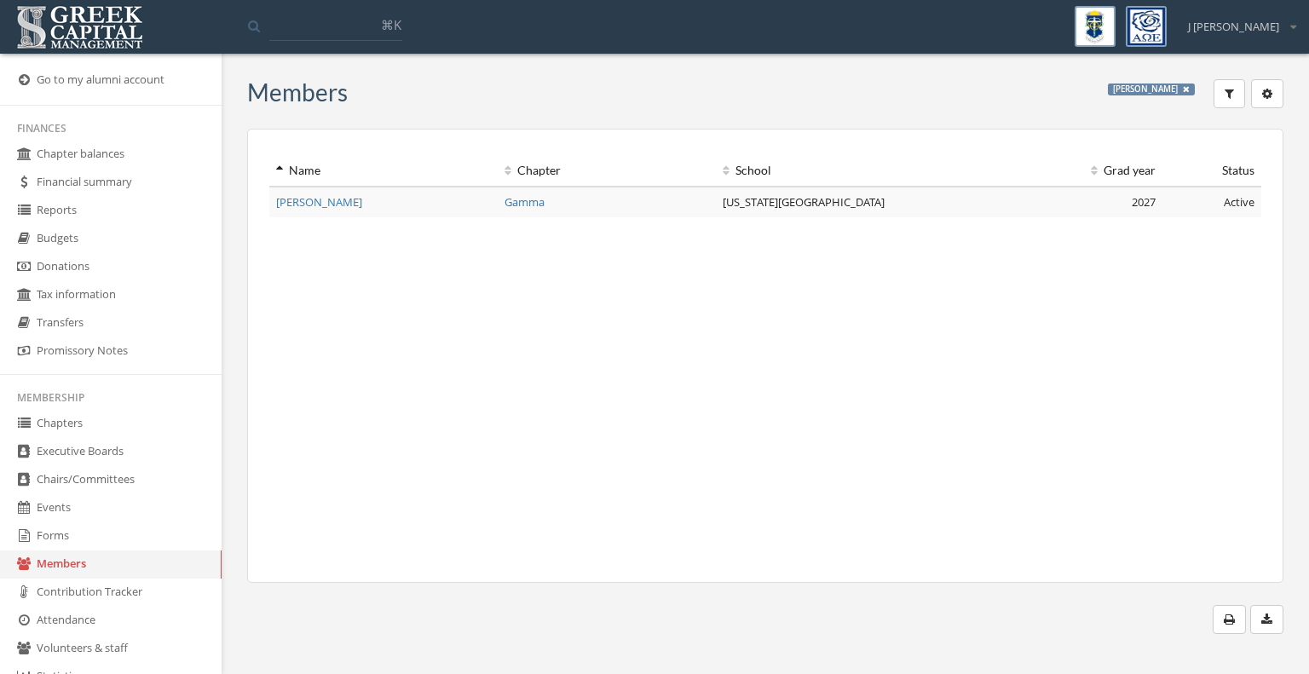
click at [1186, 90] on icon at bounding box center [1186, 89] width 7 height 9
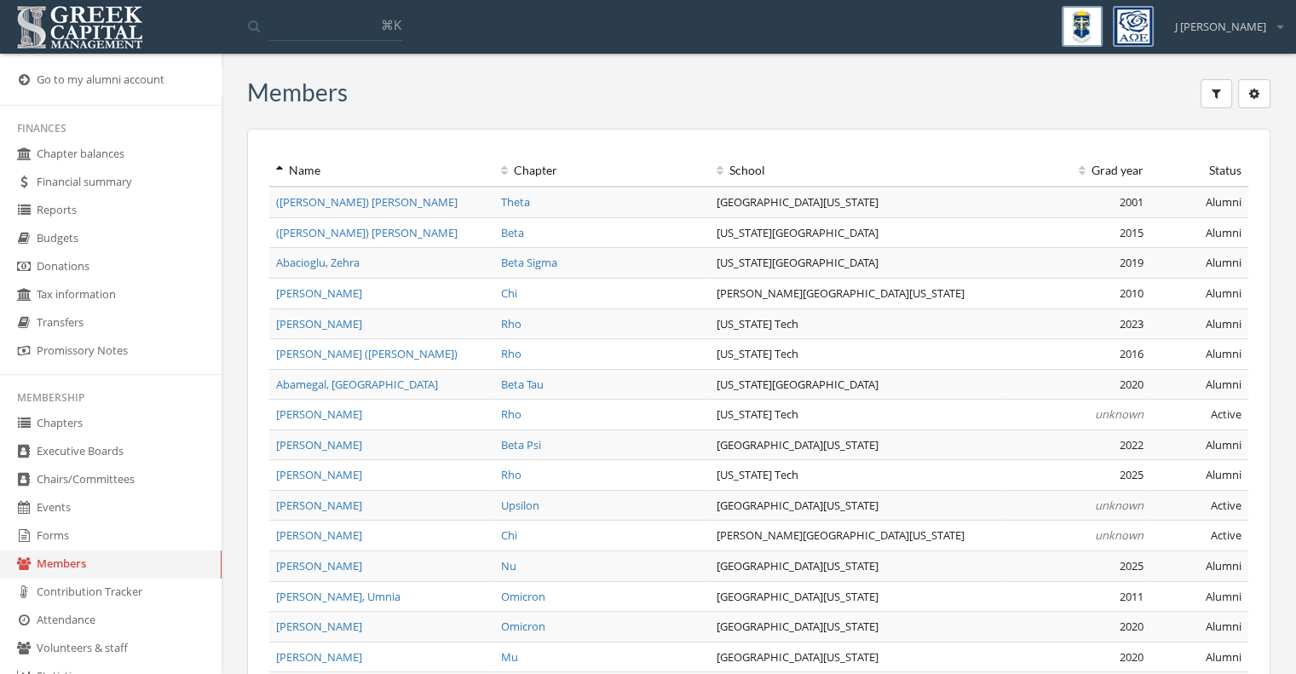
click at [1222, 98] on button "button" at bounding box center [1217, 93] width 32 height 29
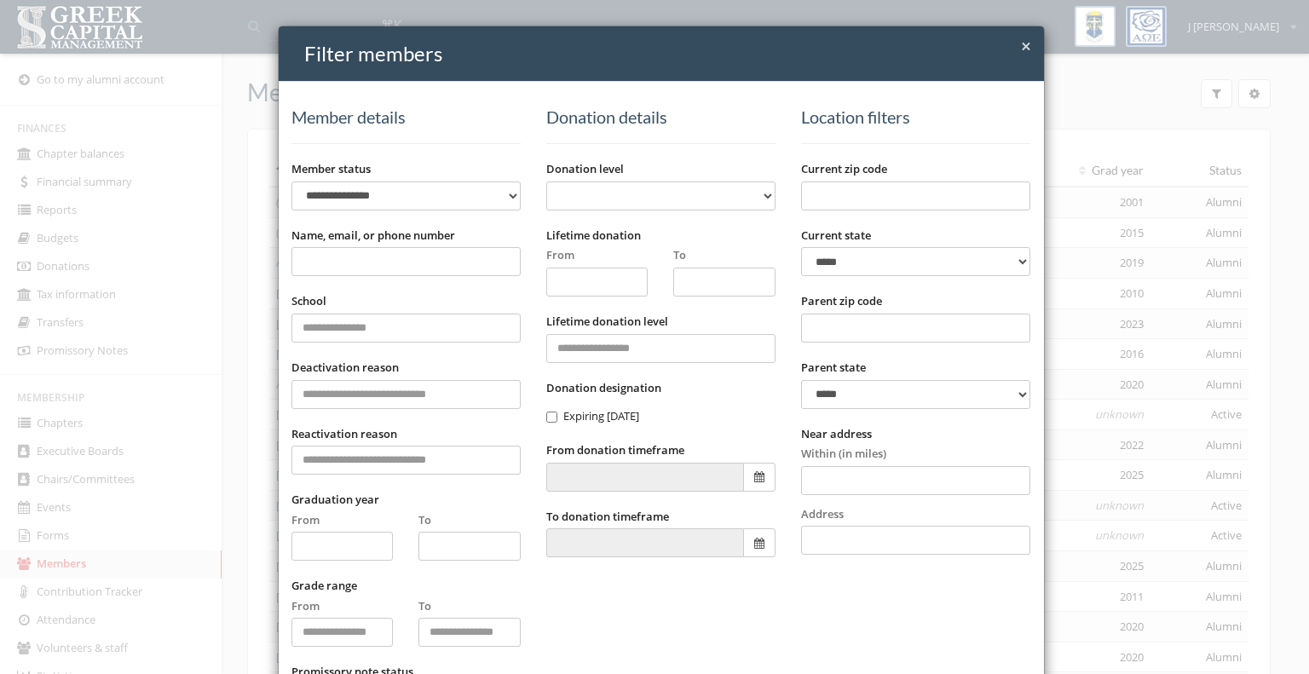
click at [455, 263] on input "Name, email, or phone number" at bounding box center [405, 261] width 229 height 29
type input "******"
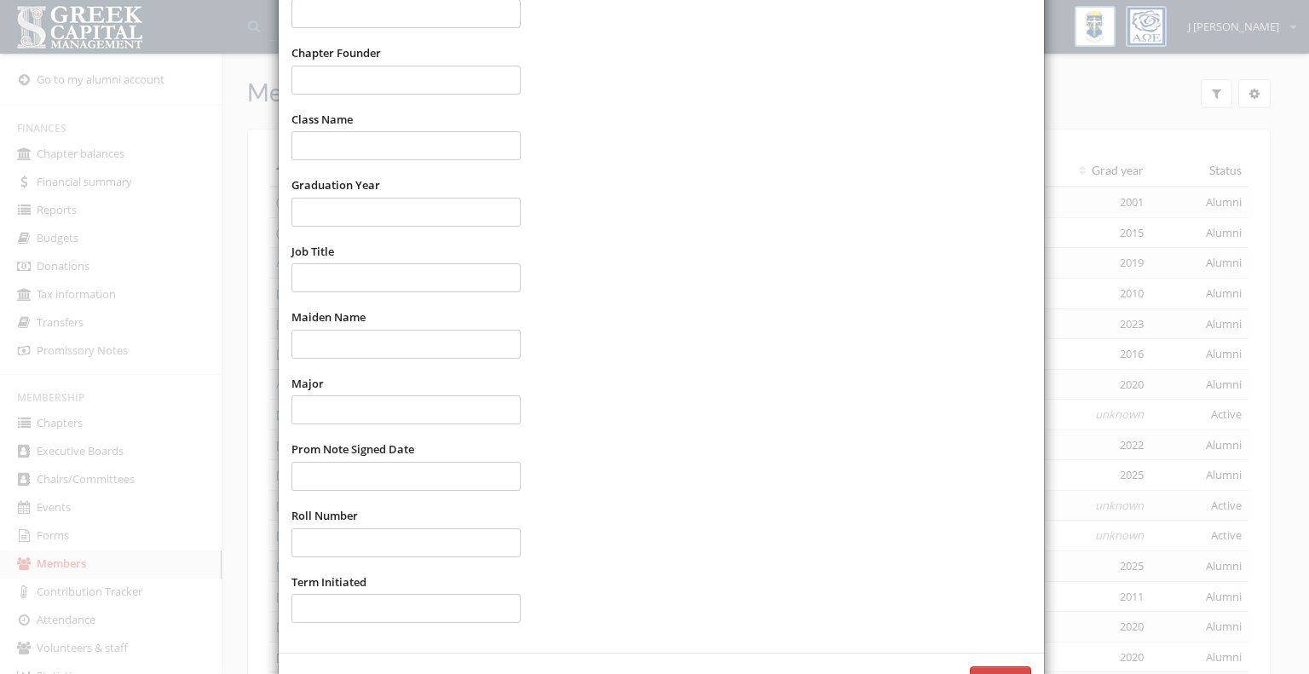
scroll to position [930, 0]
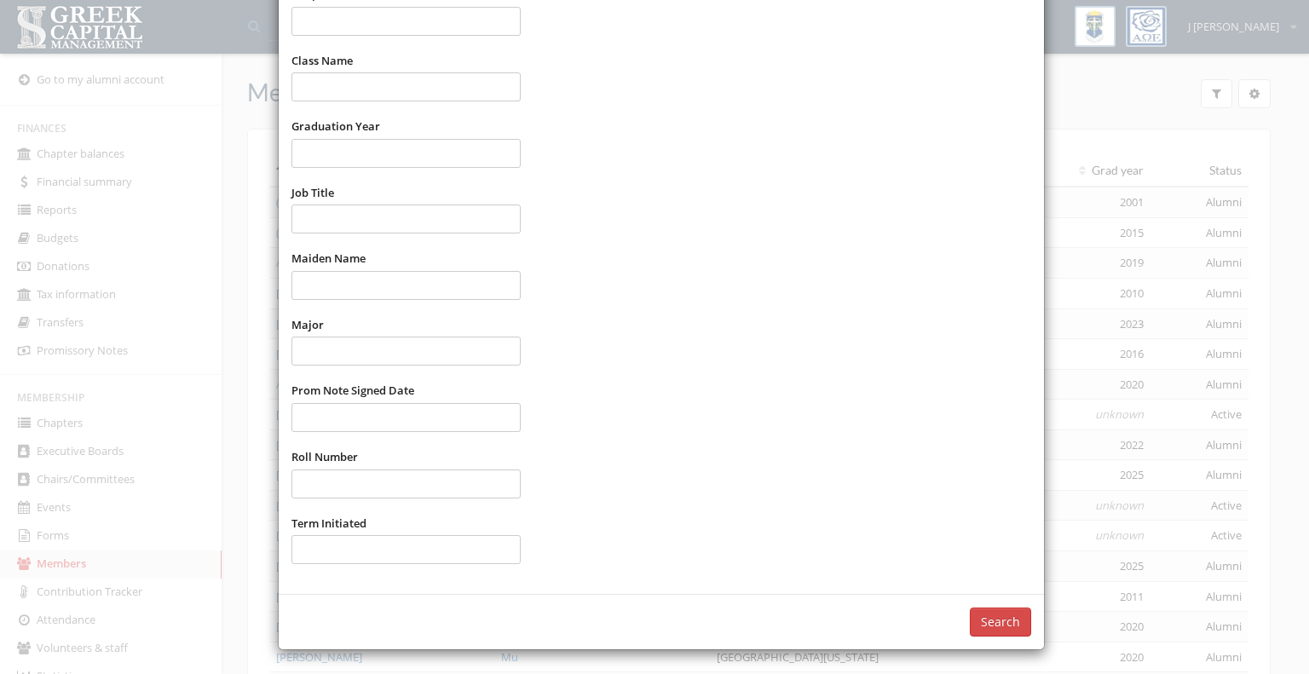
click at [1007, 629] on button "Search" at bounding box center [1000, 622] width 61 height 29
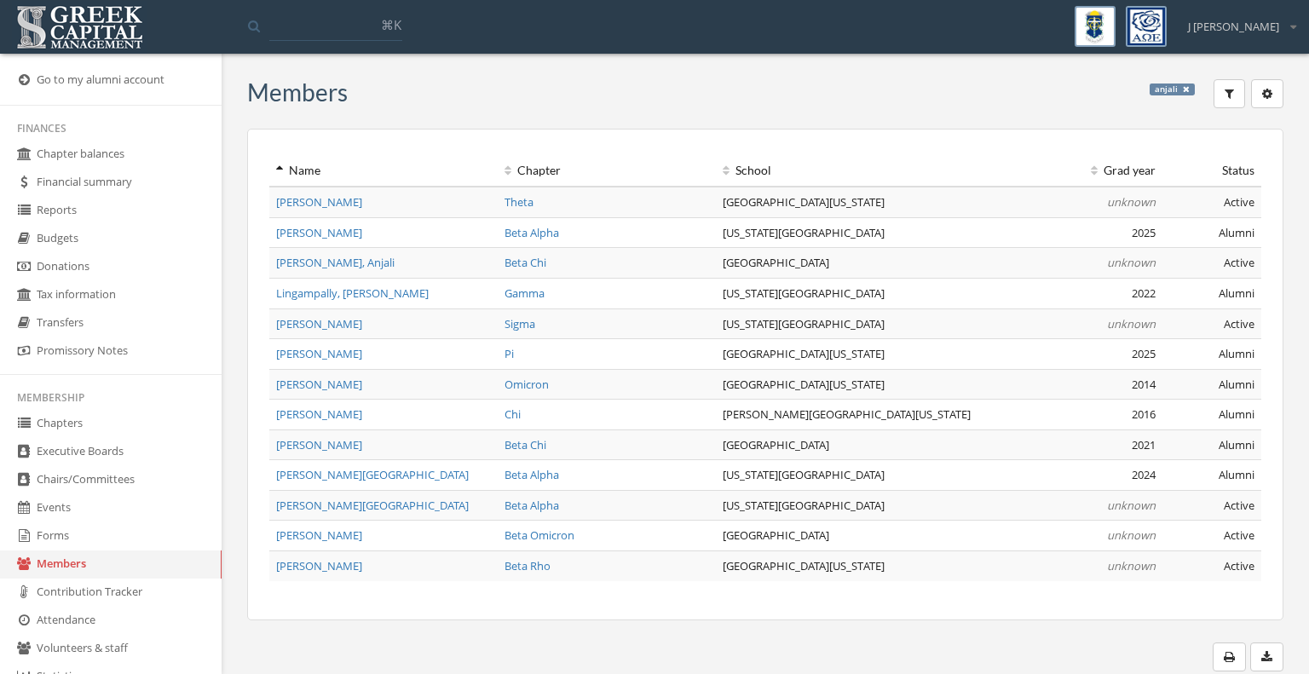
click at [1185, 87] on icon at bounding box center [1186, 89] width 7 height 9
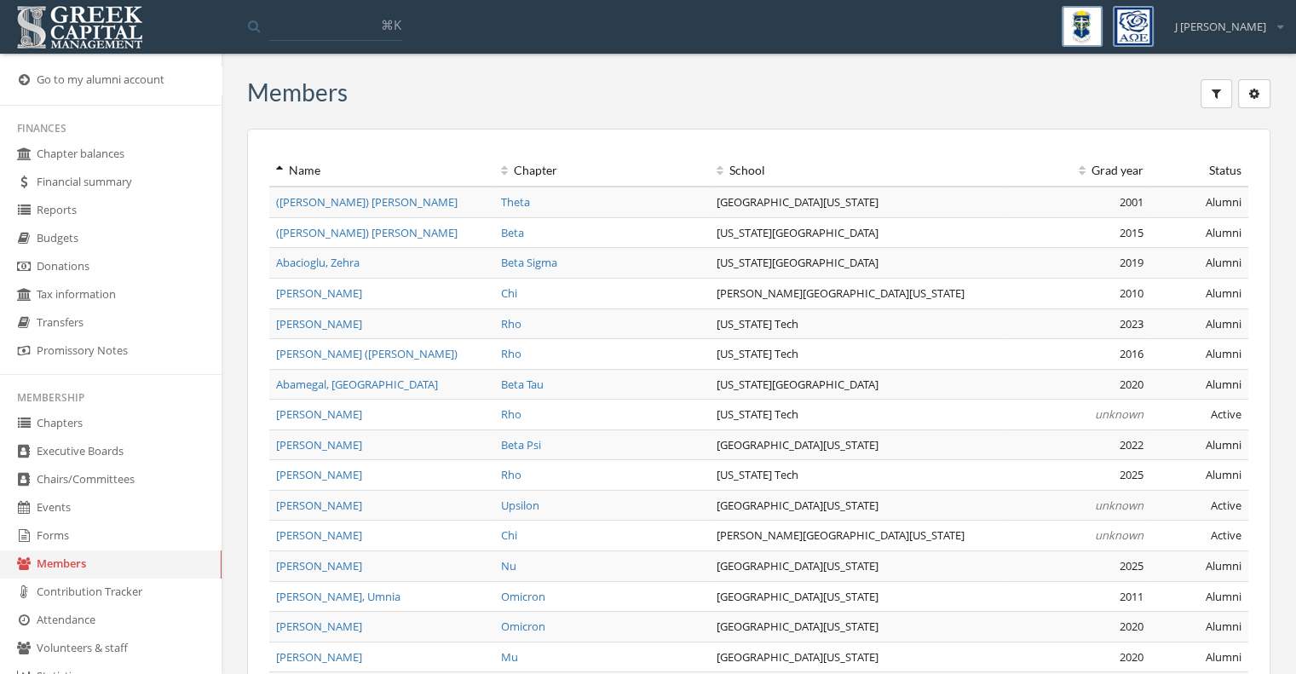
click at [1222, 95] on button "button" at bounding box center [1217, 93] width 32 height 29
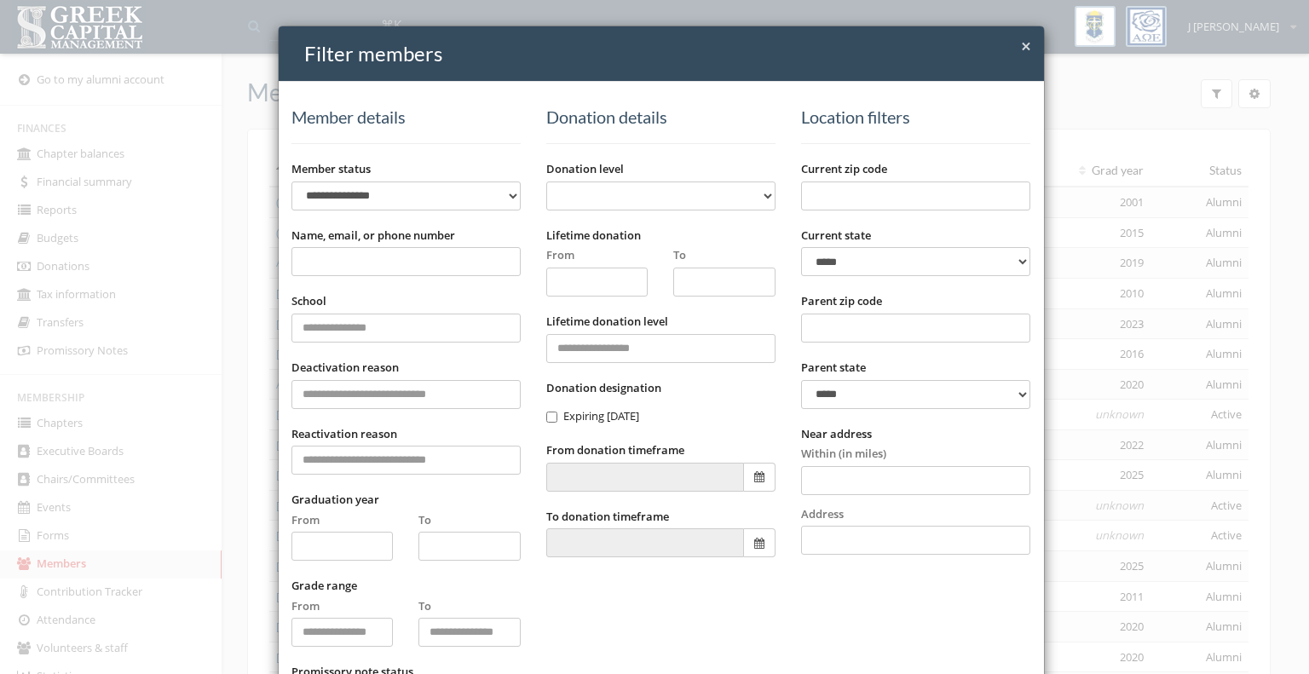
click at [446, 265] on input "Name, email, or phone number" at bounding box center [405, 261] width 229 height 29
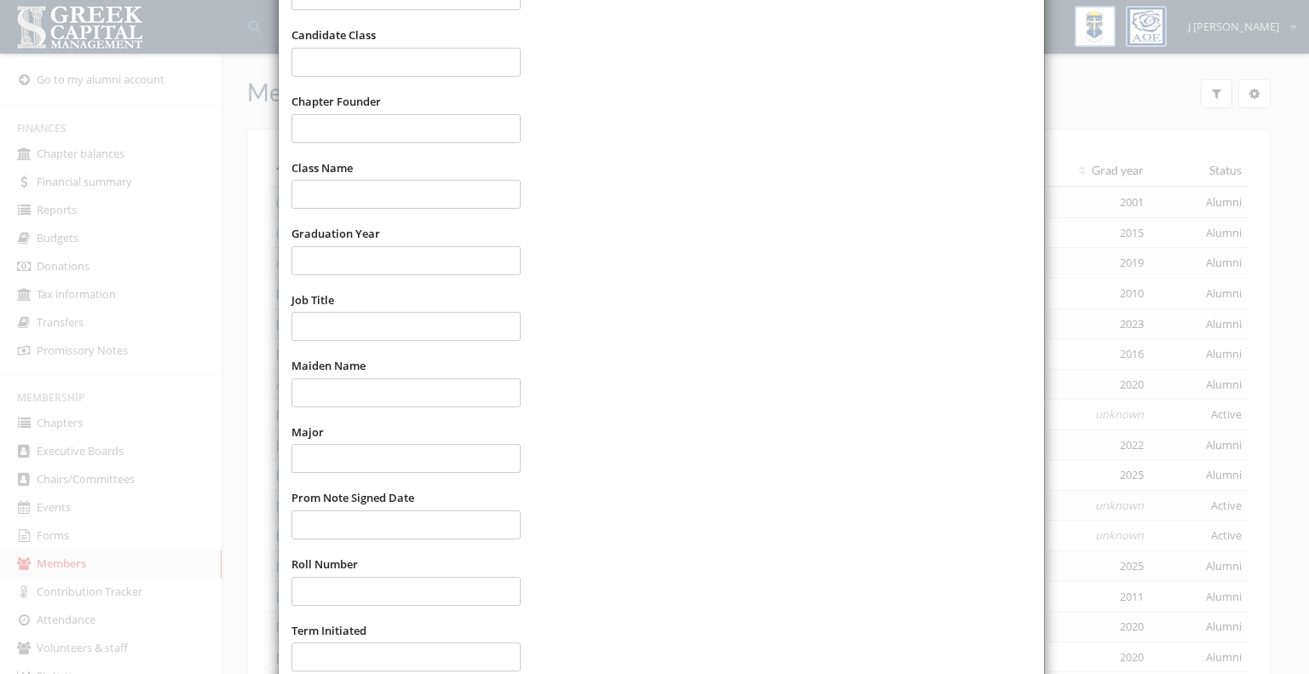
scroll to position [930, 0]
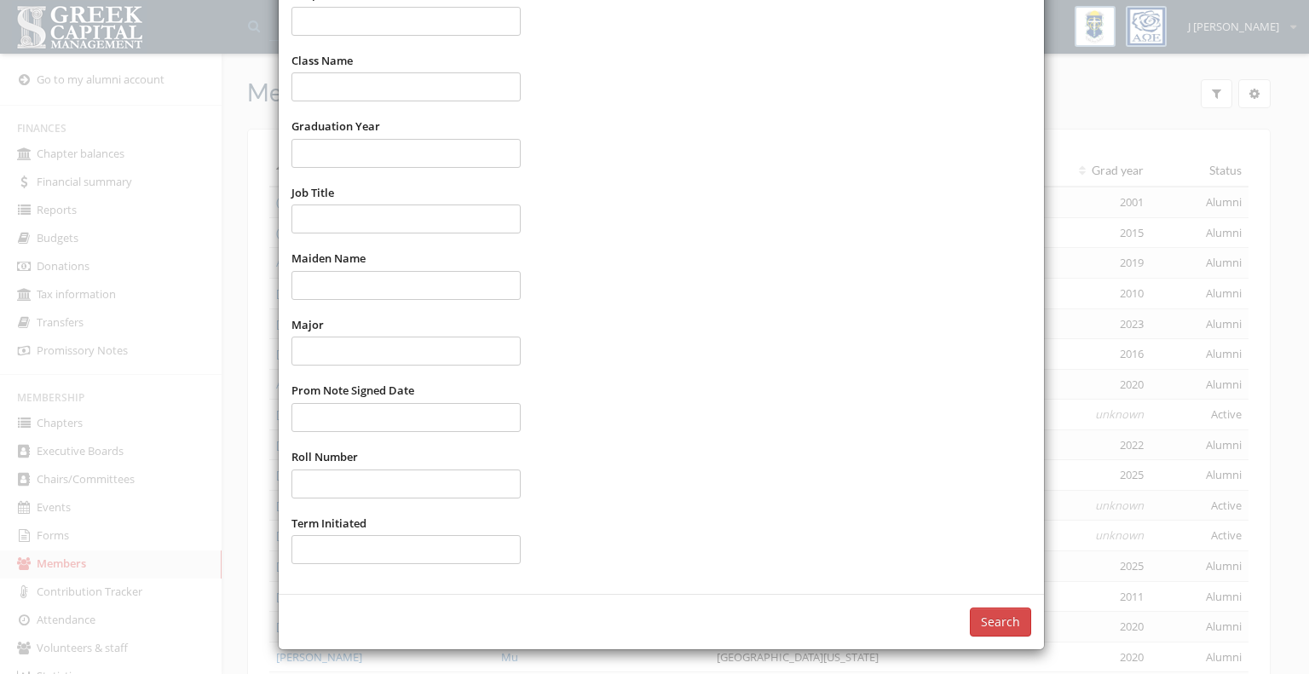
type input "*****"
click at [986, 616] on button "Search" at bounding box center [1000, 622] width 61 height 29
